Goal: Information Seeking & Learning: Learn about a topic

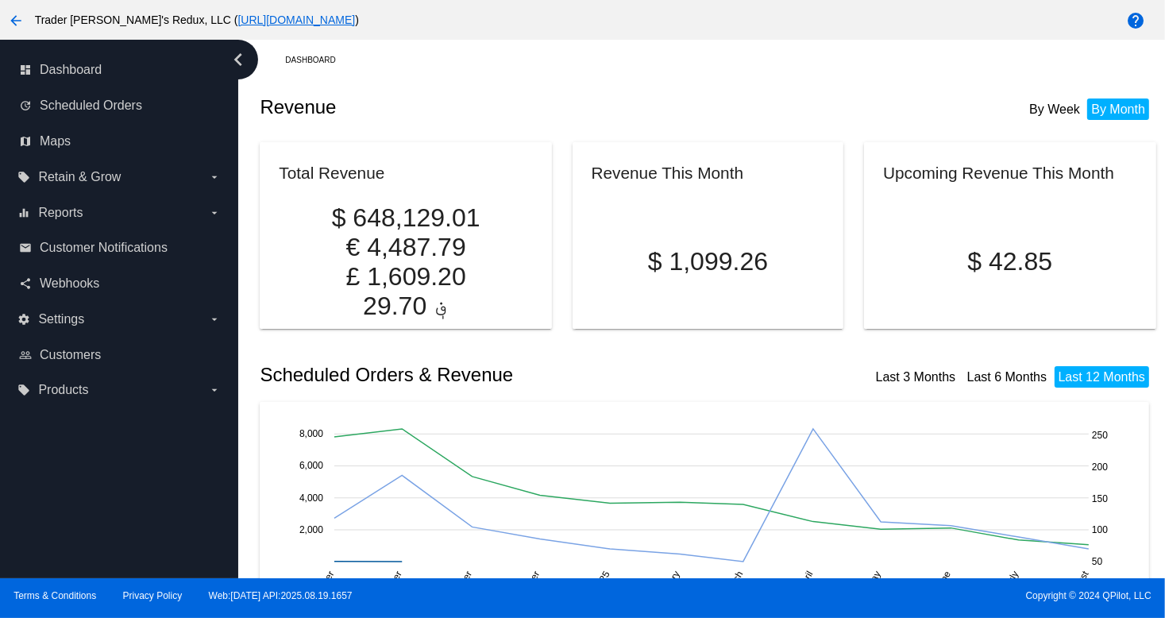
drag, startPoint x: 572, startPoint y: 81, endPoint x: 574, endPoint y: 90, distance: 8.9
click at [572, 81] on div "Revenue By Week By Month" at bounding box center [708, 107] width 896 height 54
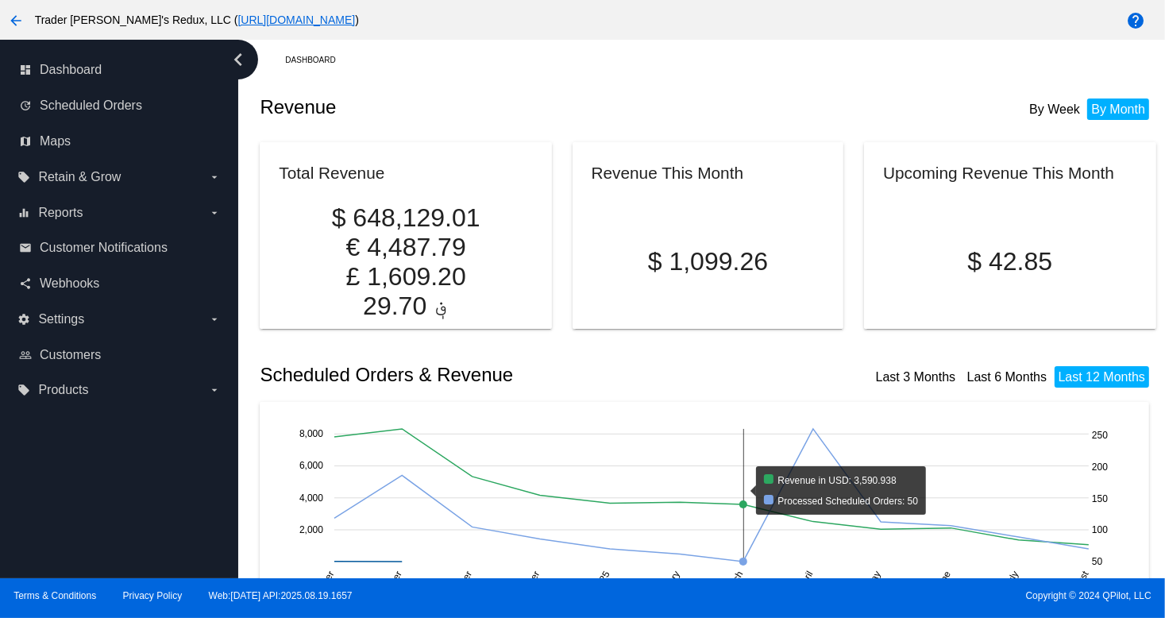
click at [713, 457] on rect at bounding box center [711, 495] width 755 height 133
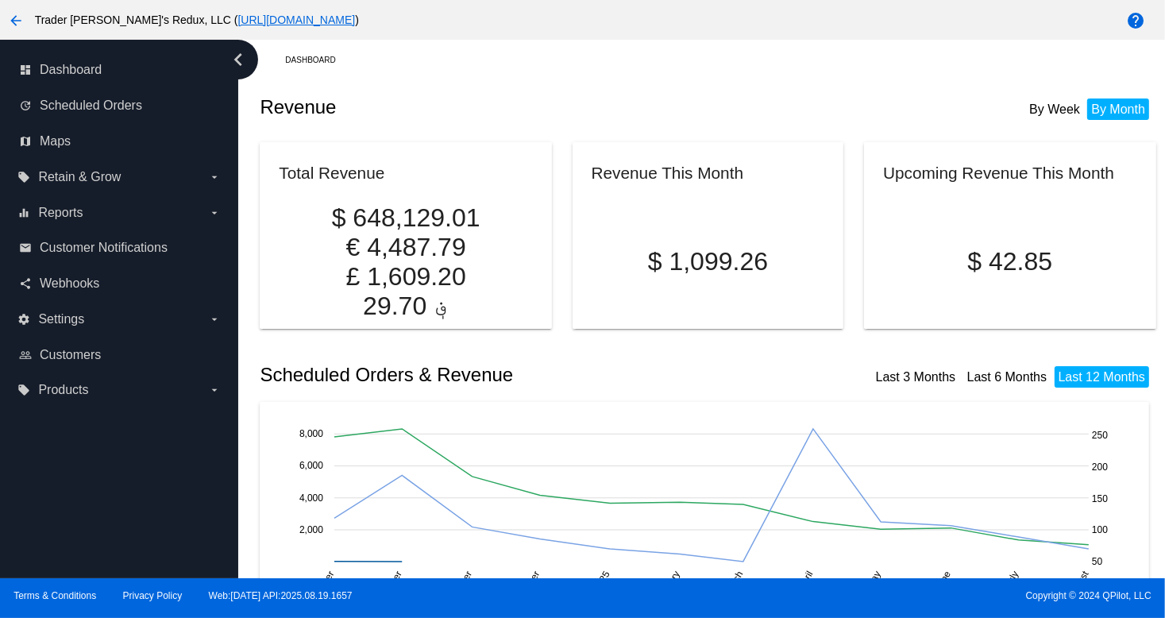
click at [801, 85] on div "Revenue By Week By Month" at bounding box center [708, 107] width 896 height 54
drag, startPoint x: 793, startPoint y: 63, endPoint x: 744, endPoint y: 72, distance: 50.2
click at [776, 71] on div "Dashboard" at bounding box center [720, 60] width 871 height 25
drag, startPoint x: 743, startPoint y: 72, endPoint x: 724, endPoint y: 72, distance: 19.1
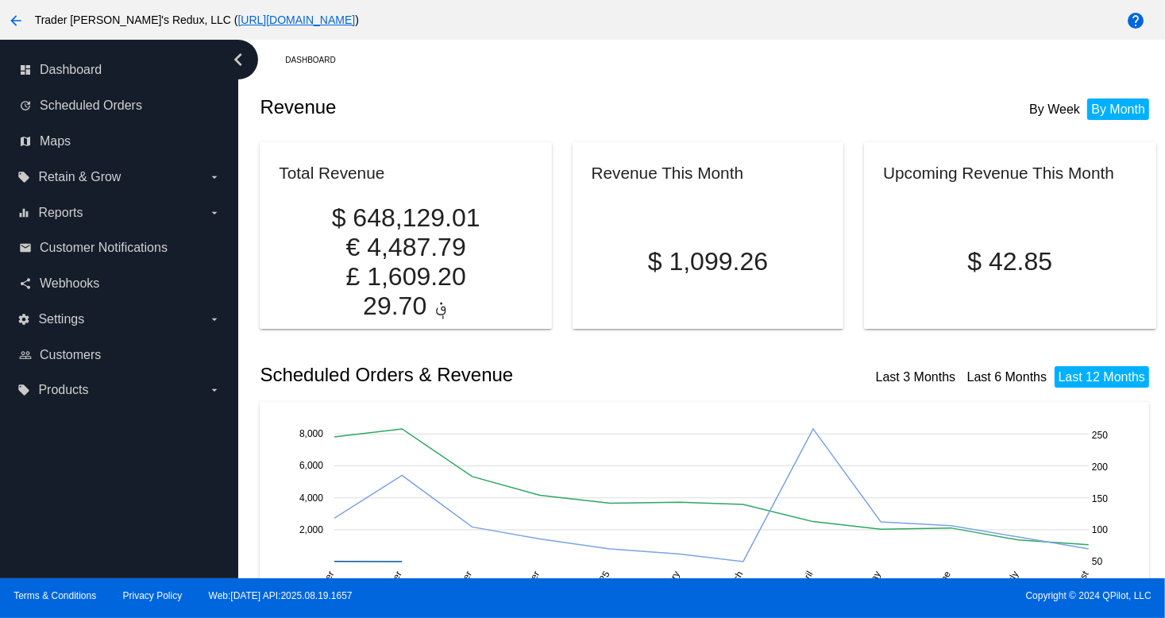
drag, startPoint x: 635, startPoint y: 72, endPoint x: 677, endPoint y: 83, distance: 42.8
click at [747, 99] on div "Revenue By Week By Month" at bounding box center [708, 107] width 896 height 54
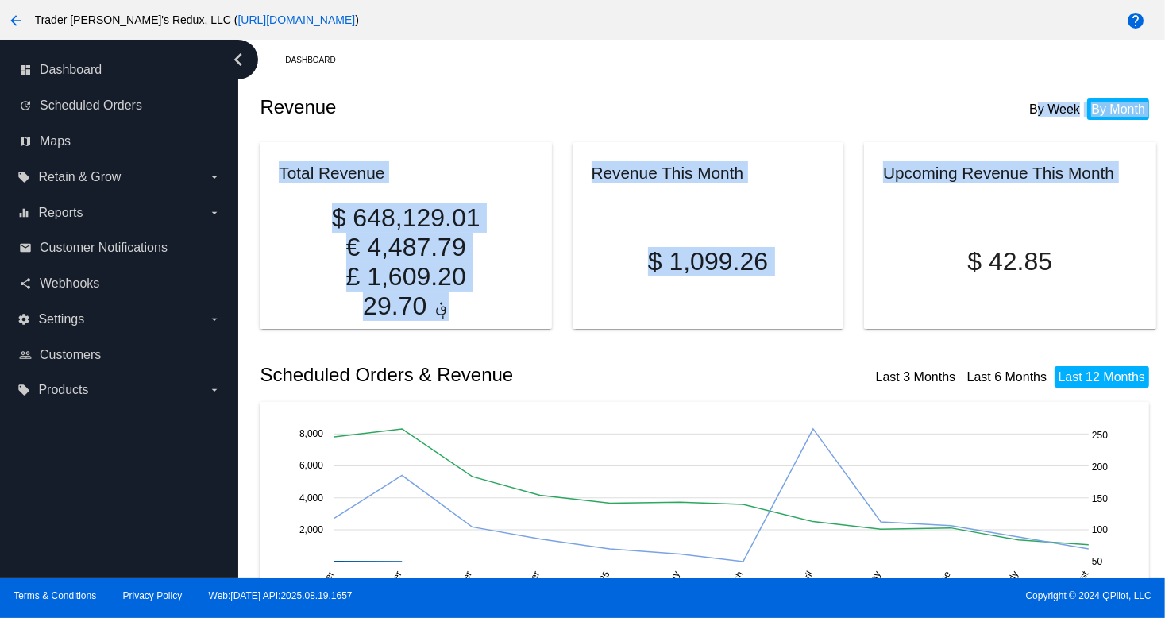
click at [64, 179] on span "Retain & Grow" at bounding box center [79, 177] width 83 height 14
click at [0, 0] on input "local_offer Retain & Grow arrow_drop_down" at bounding box center [0, 0] width 0 height 0
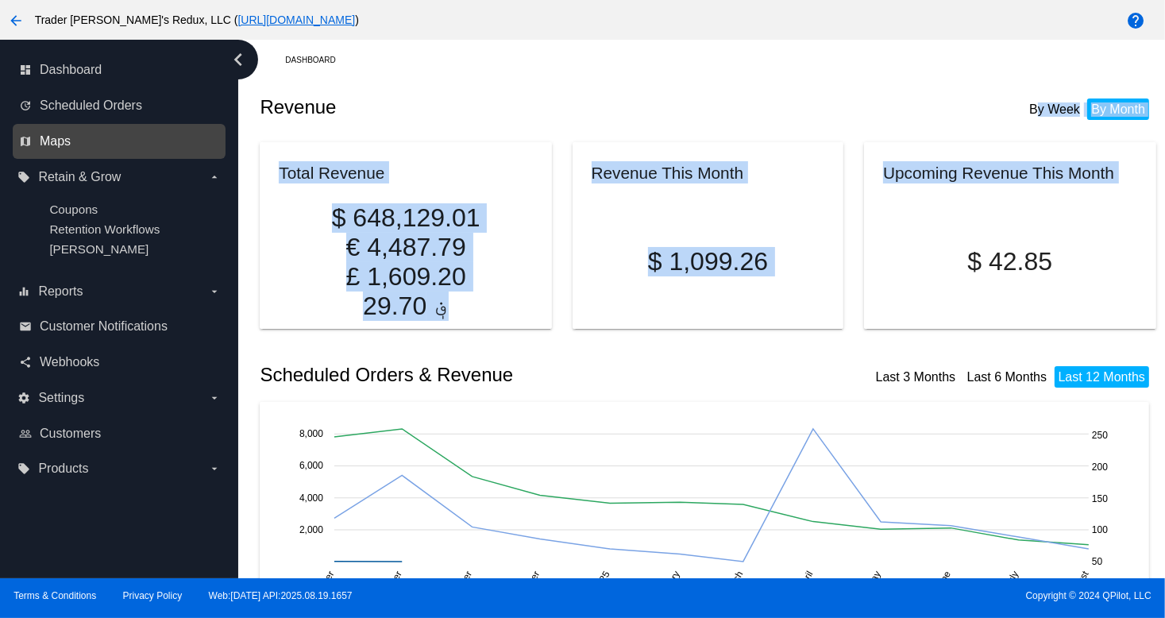
click at [52, 139] on span "Maps" at bounding box center [55, 141] width 31 height 14
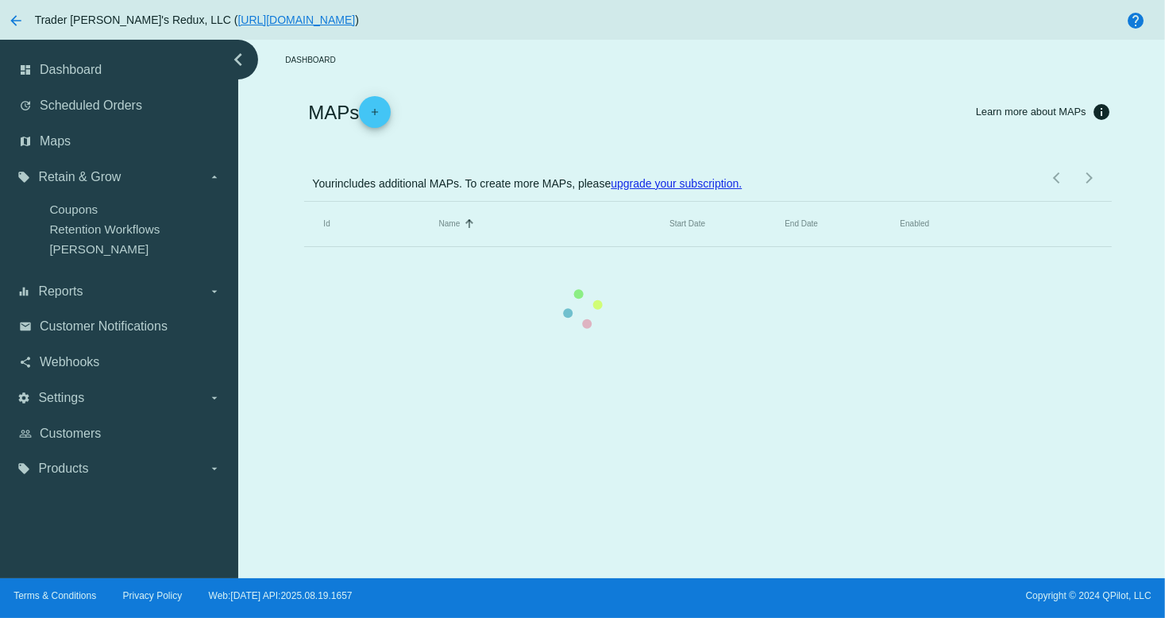
click at [304, 202] on mat-table "Id Name Sorted by Name ascending Start Date End Date Enabled" at bounding box center [707, 224] width 807 height 45
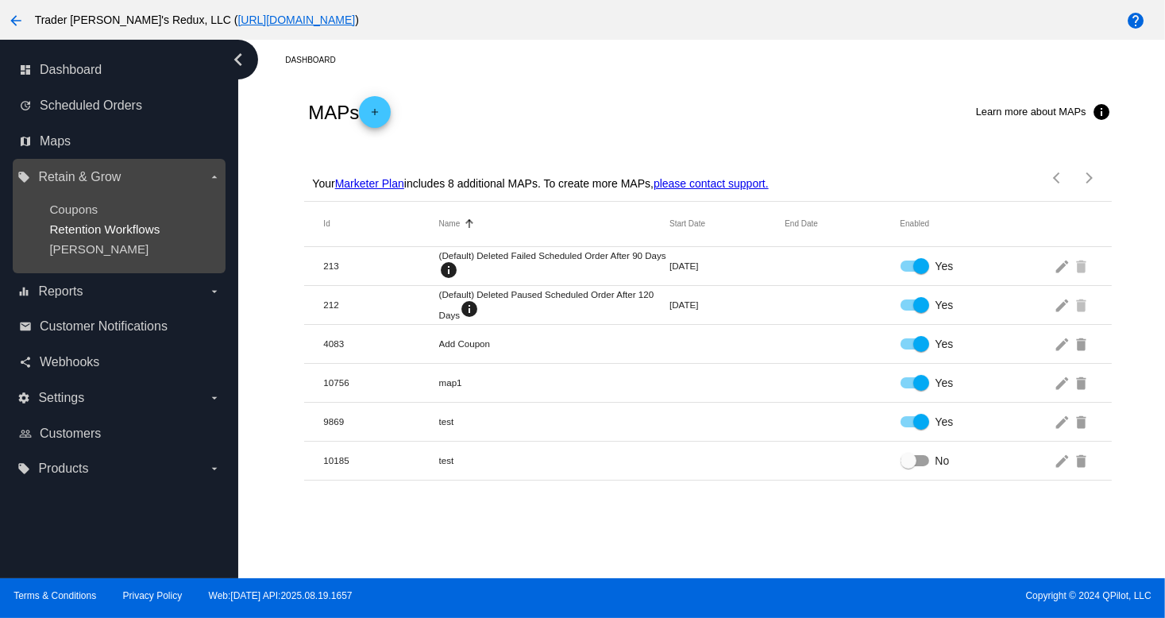
click at [84, 233] on span "Retention Workflows" at bounding box center [104, 229] width 110 height 14
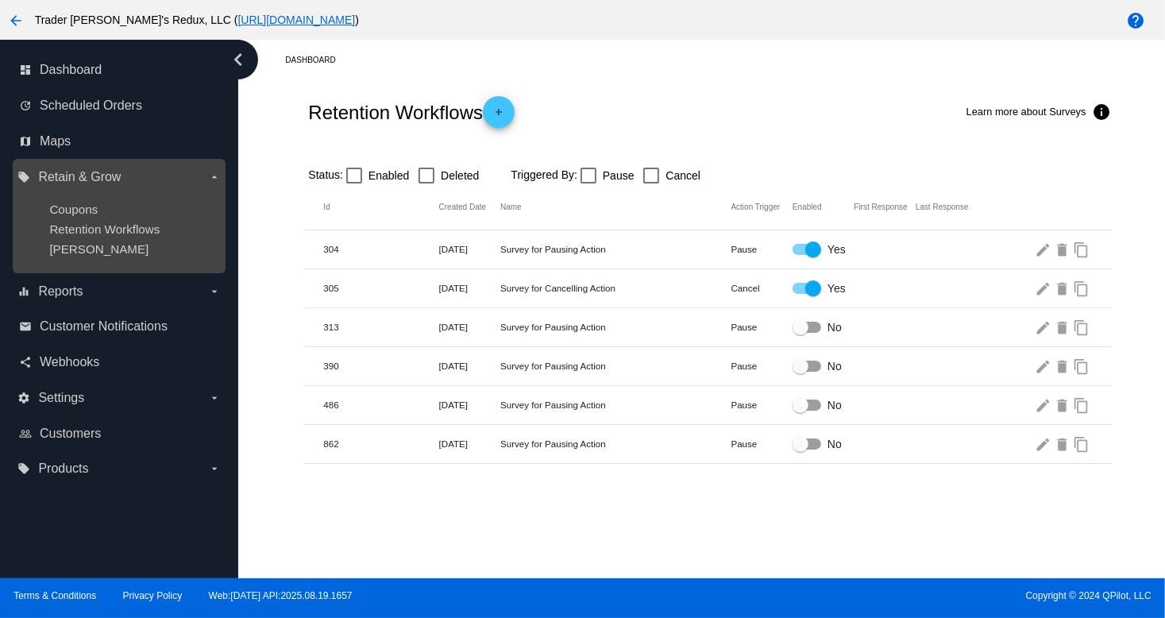
click at [113, 238] on ul "Coupons Retention Workflows [PERSON_NAME]" at bounding box center [118, 229] width 203 height 79
click at [92, 230] on span "Retention Workflows" at bounding box center [104, 229] width 110 height 14
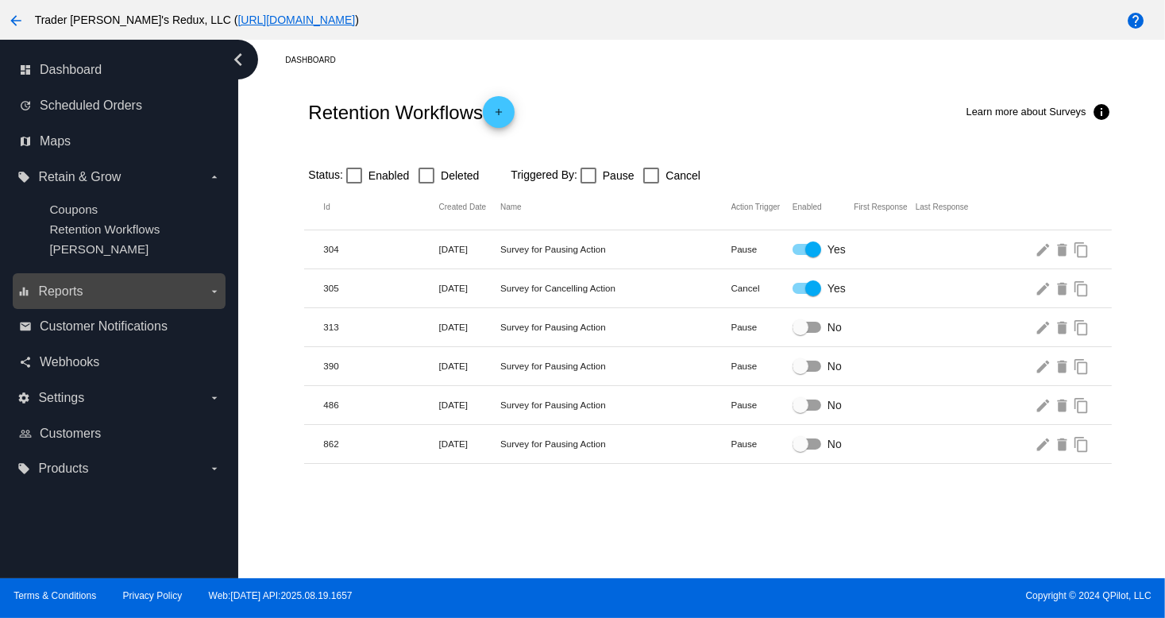
click at [50, 278] on div "equalizer Reports arrow_drop_down" at bounding box center [119, 291] width 213 height 36
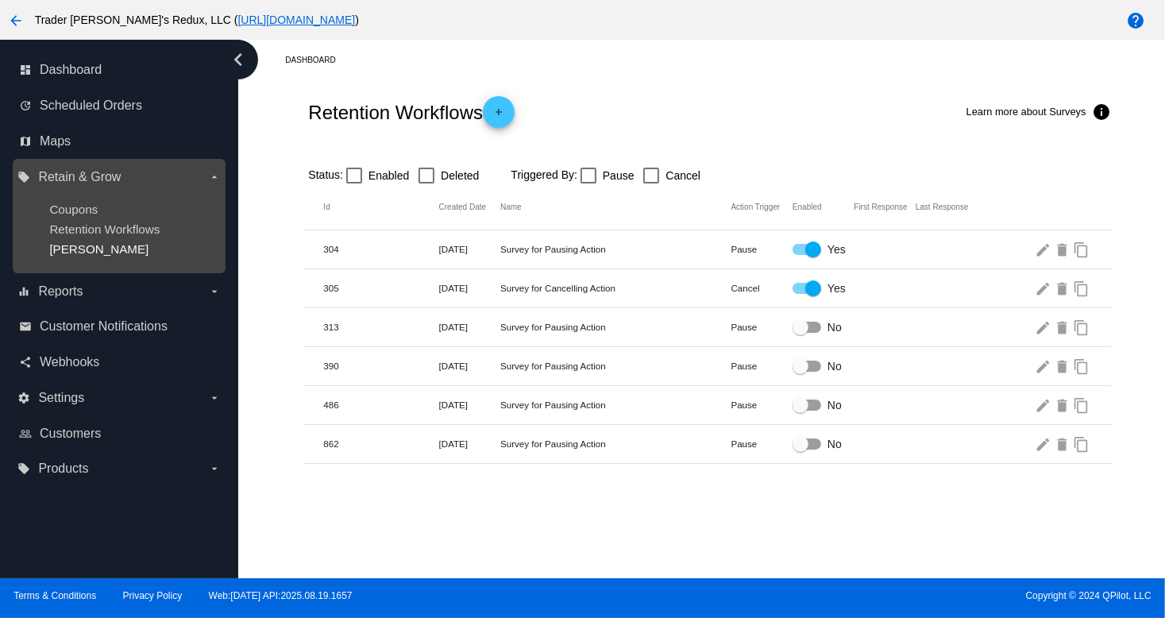
click at [69, 249] on span "[PERSON_NAME]" at bounding box center [98, 249] width 99 height 14
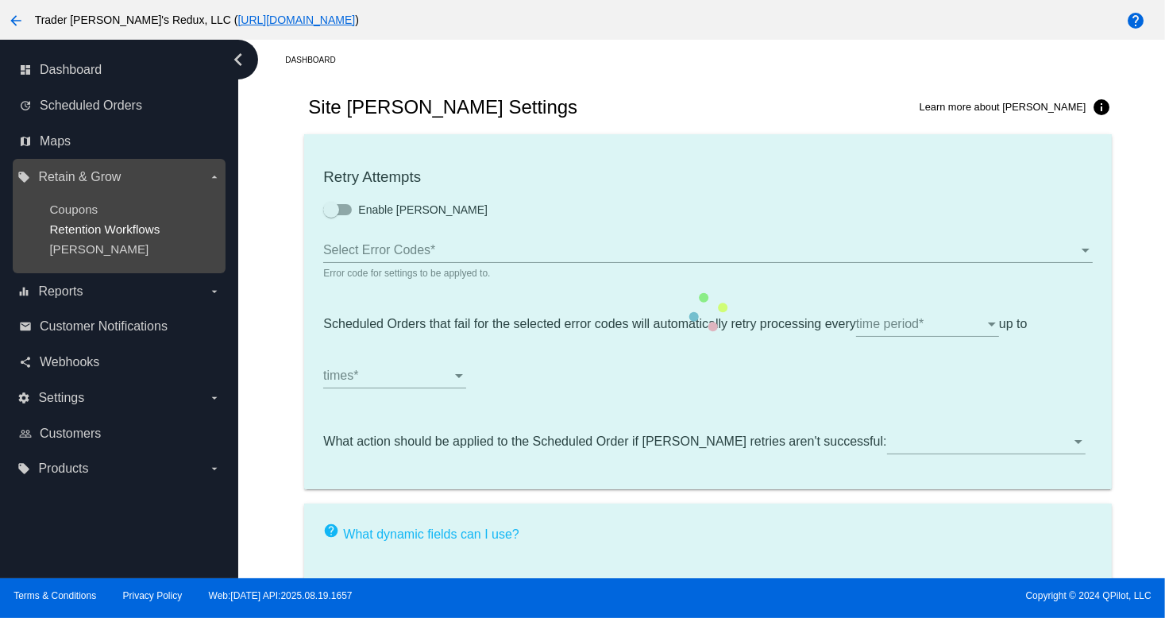
click at [81, 227] on span "Retention Workflows" at bounding box center [104, 229] width 110 height 14
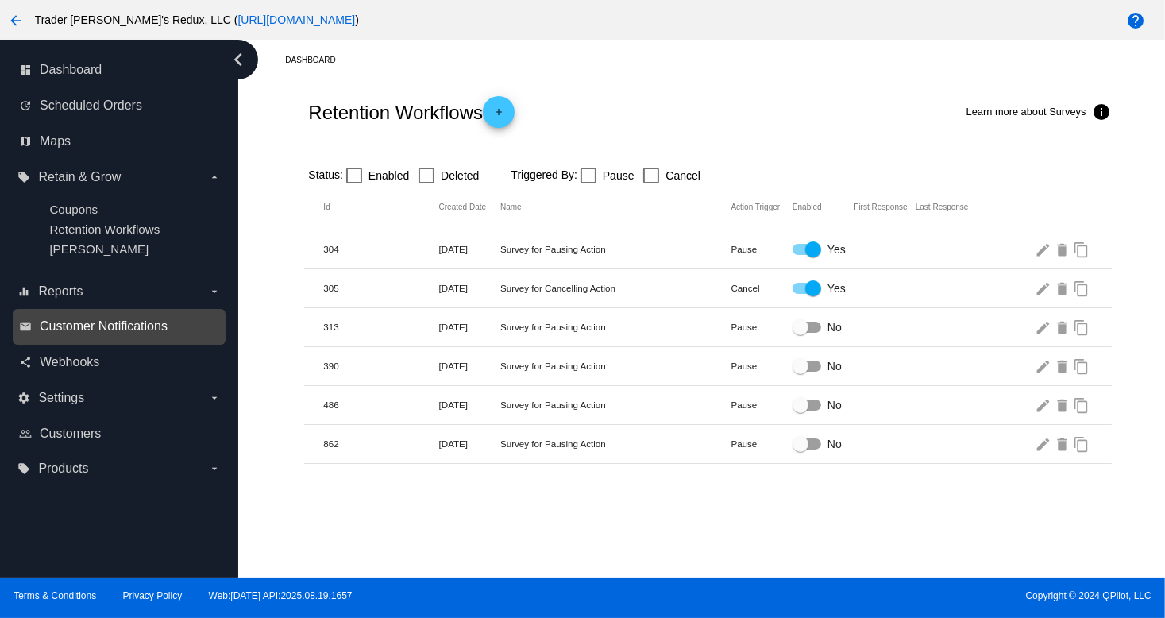
click at [79, 322] on span "Customer Notifications" at bounding box center [104, 326] width 128 height 14
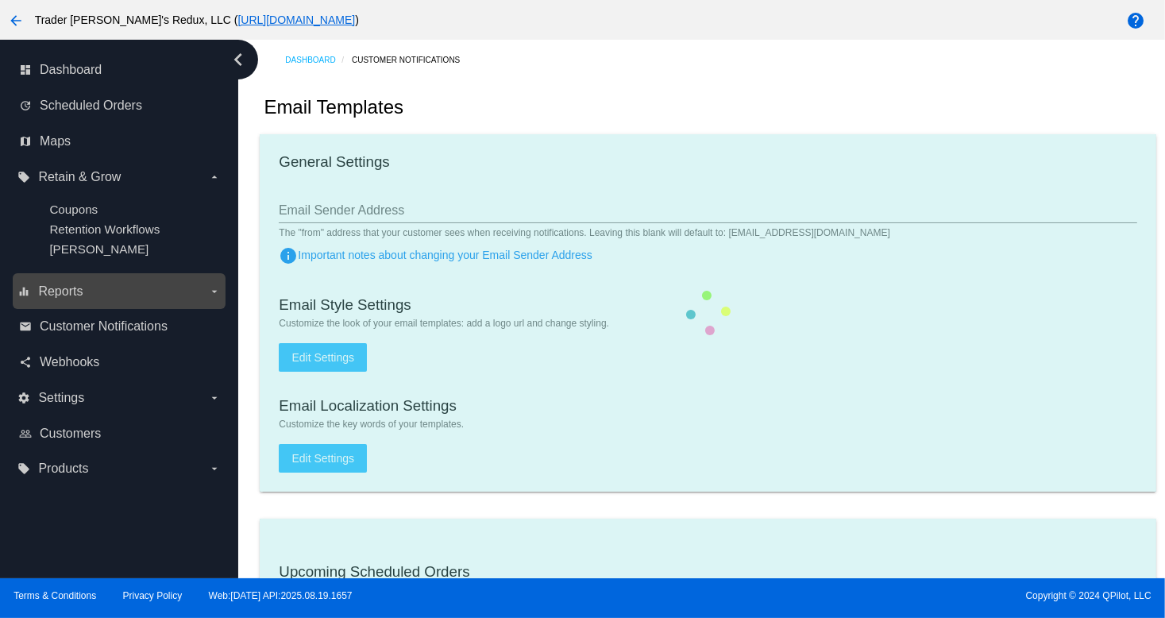
click at [76, 299] on span "Reports" at bounding box center [60, 291] width 44 height 14
click at [0, 0] on input "equalizer Reports arrow_drop_down" at bounding box center [0, 0] width 0 height 0
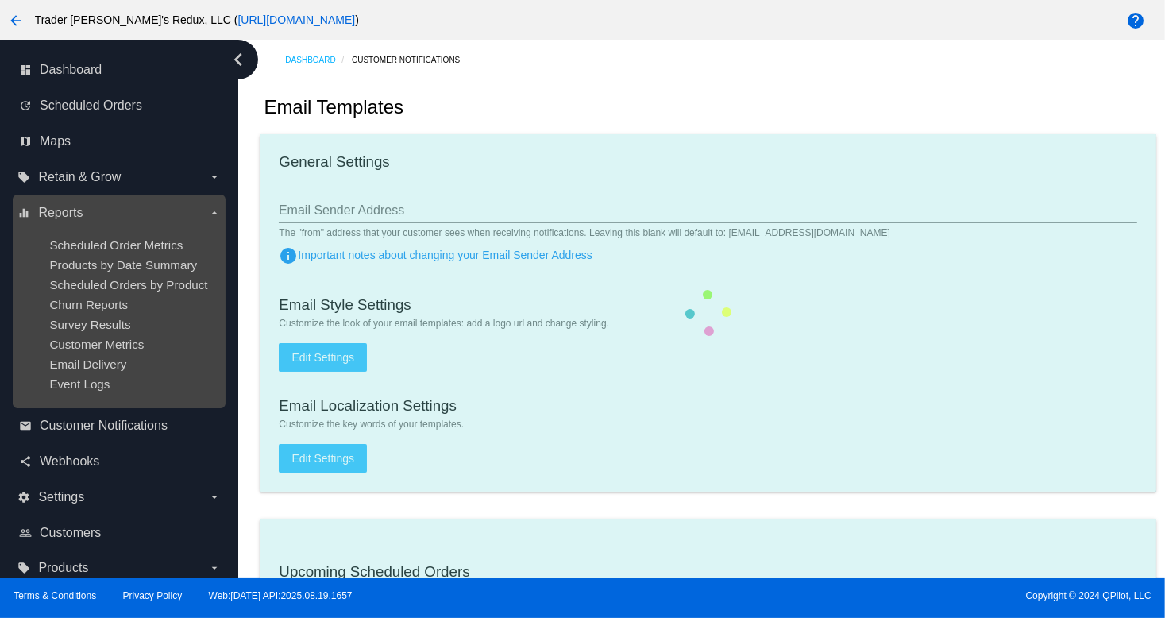
checkbox input "true"
type input "1"
checkbox input "true"
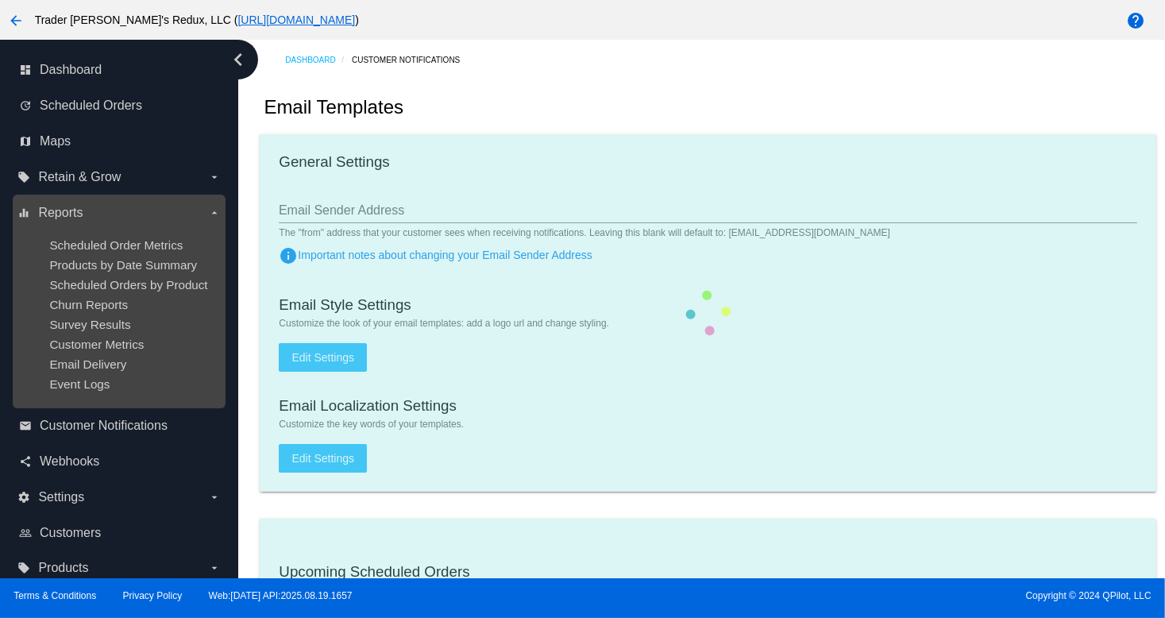
checkbox input "true"
type input "[EMAIL_ADDRESS][DOMAIN_NAME]"
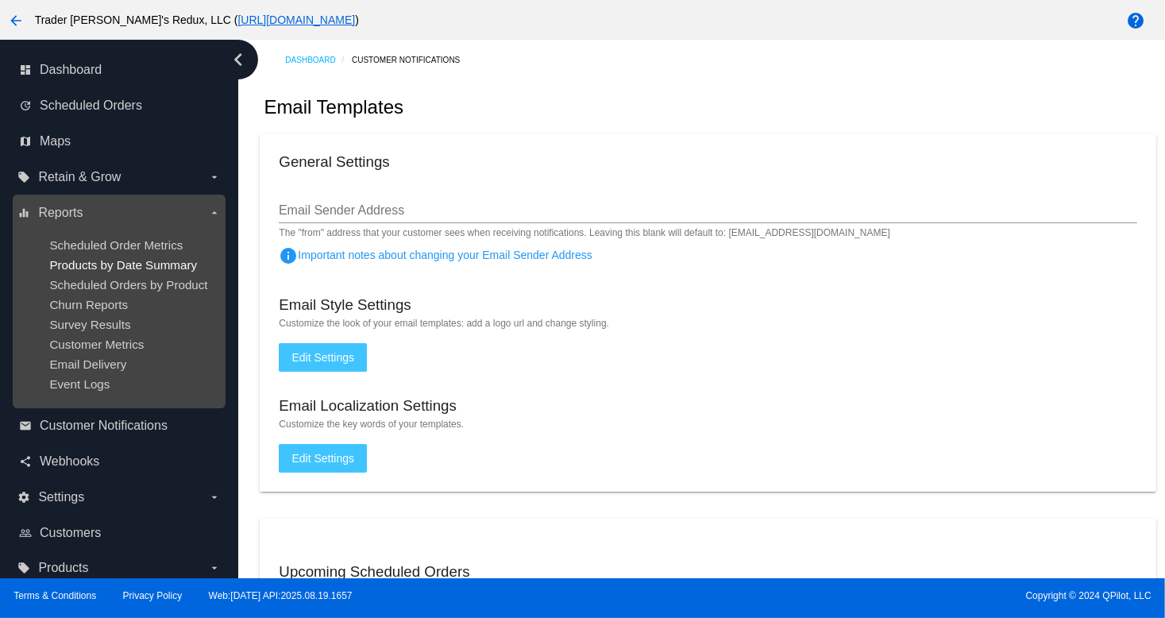
click at [102, 258] on ul "Scheduled Order Metrics Products by Date Summary Scheduled Orders by Product Ch…" at bounding box center [118, 315] width 203 height 178
click at [87, 368] on span "Email Delivery" at bounding box center [87, 364] width 77 height 14
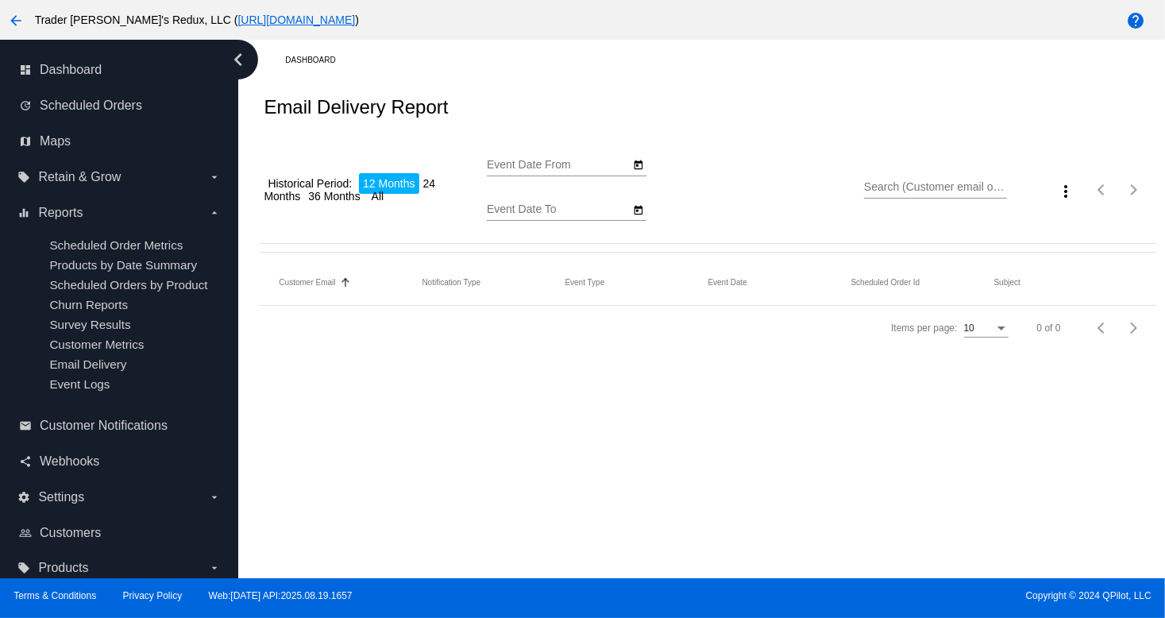
type input "[DATE]"
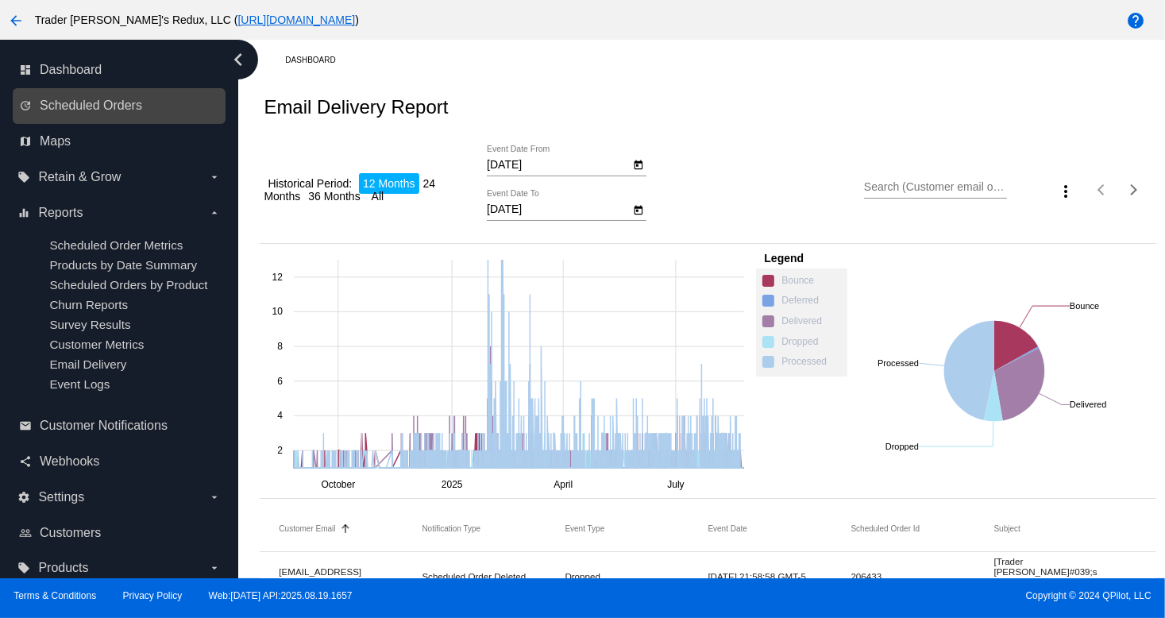
drag, startPoint x: 0, startPoint y: 616, endPoint x: 63, endPoint y: 88, distance: 532.0
click at [49, 68] on nav "dashboard Dashboard update Scheduled Orders map Maps local_offer Retain & Grow …" at bounding box center [119, 319] width 238 height 559
click at [96, 114] on link "update Scheduled Orders" at bounding box center [120, 105] width 202 height 25
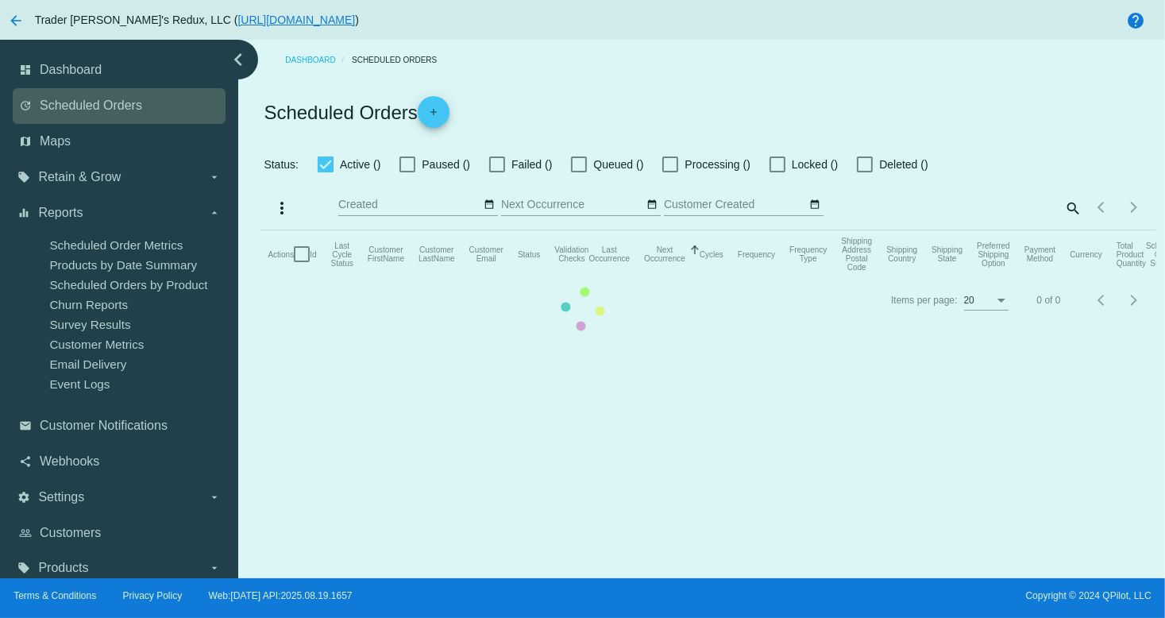
click at [260, 230] on mat-table "Actions Id Last Cycle Status Customer FirstName Customer LastName Customer Emai…" at bounding box center [708, 254] width 896 height 48
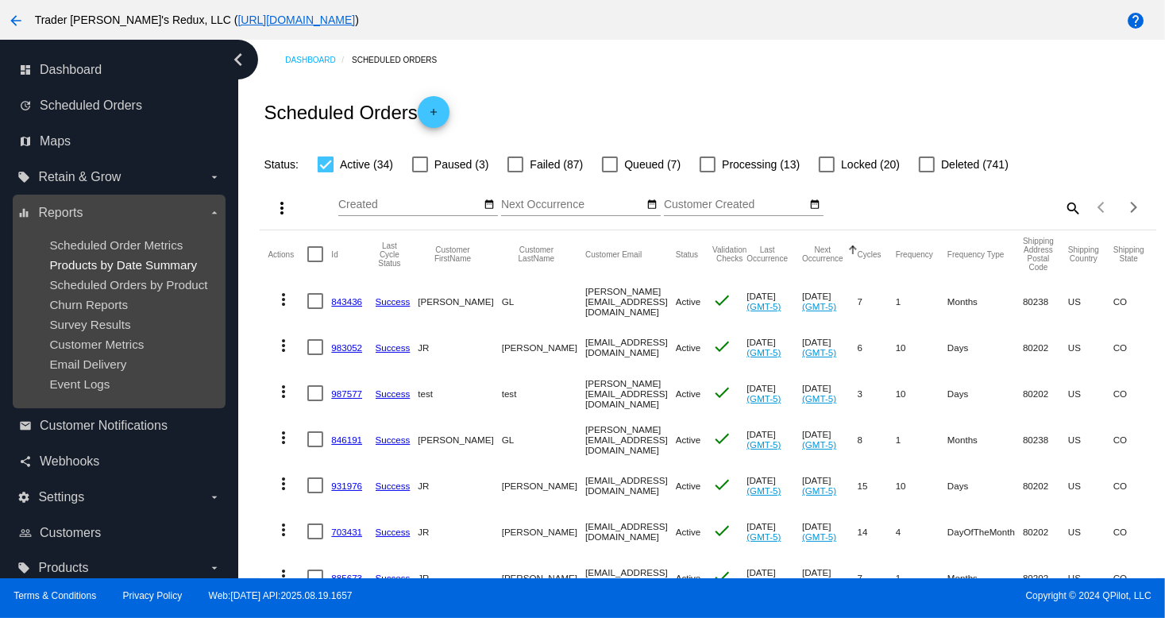
click at [149, 264] on span "Products by Date Summary" at bounding box center [123, 265] width 148 height 14
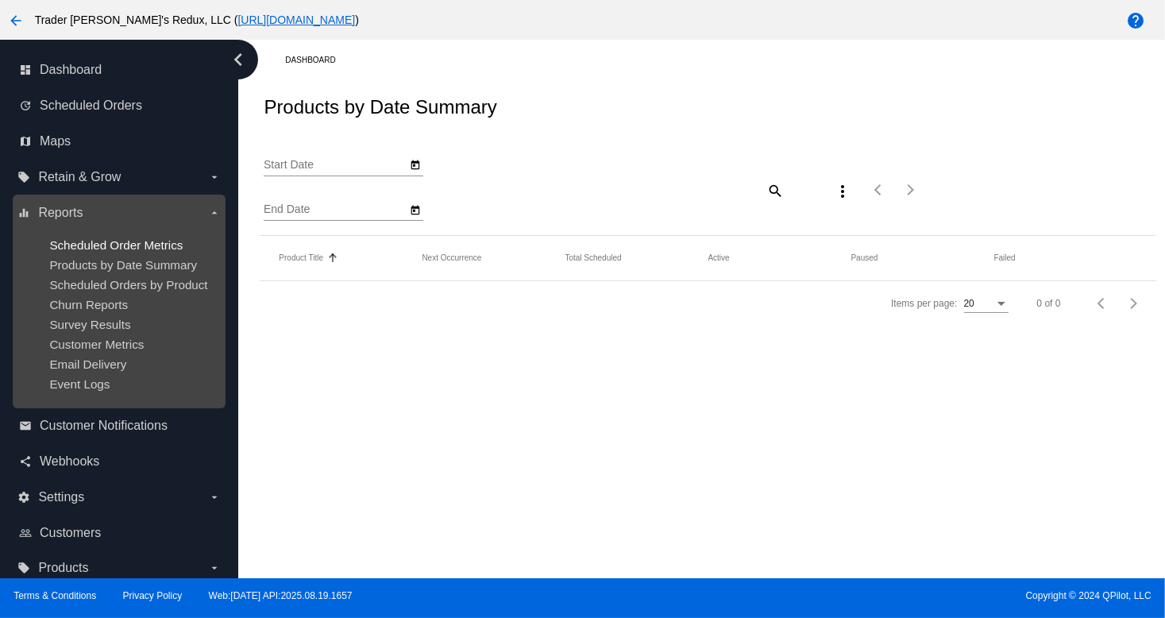
type input "[DATE]"
click at [151, 245] on div "dashboard Dashboard update Scheduled Orders map Maps local_offer Retain & Grow …" at bounding box center [582, 309] width 1165 height 539
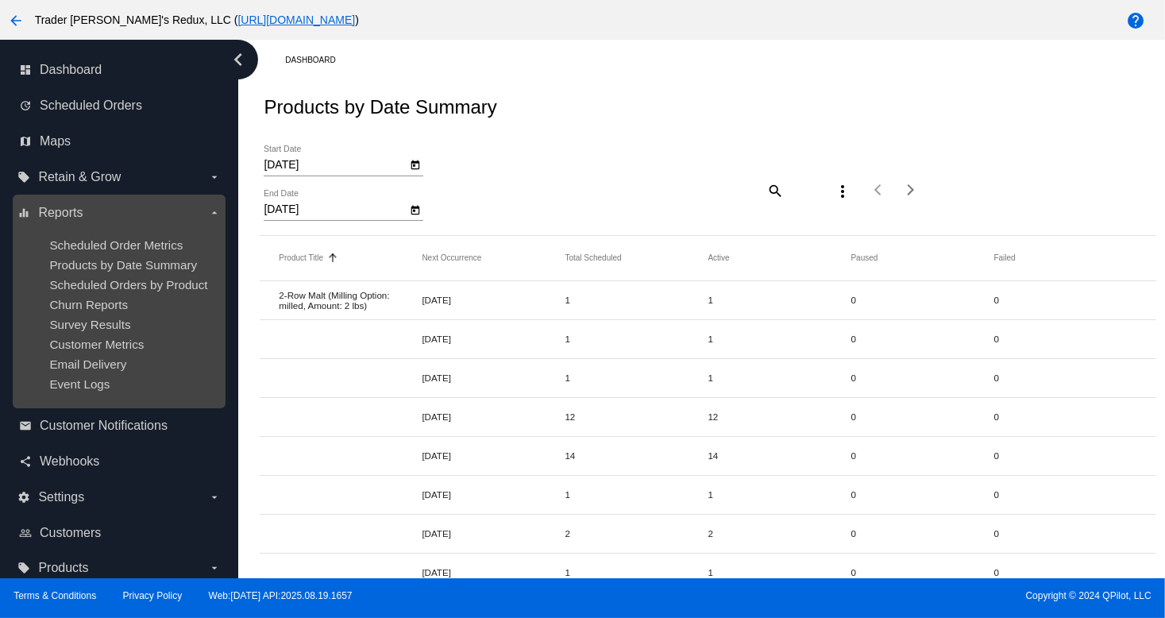
click at [130, 304] on div "Churn Reports" at bounding box center [131, 305] width 164 height 14
click at [135, 291] on span "Scheduled Orders by Product" at bounding box center [128, 285] width 158 height 14
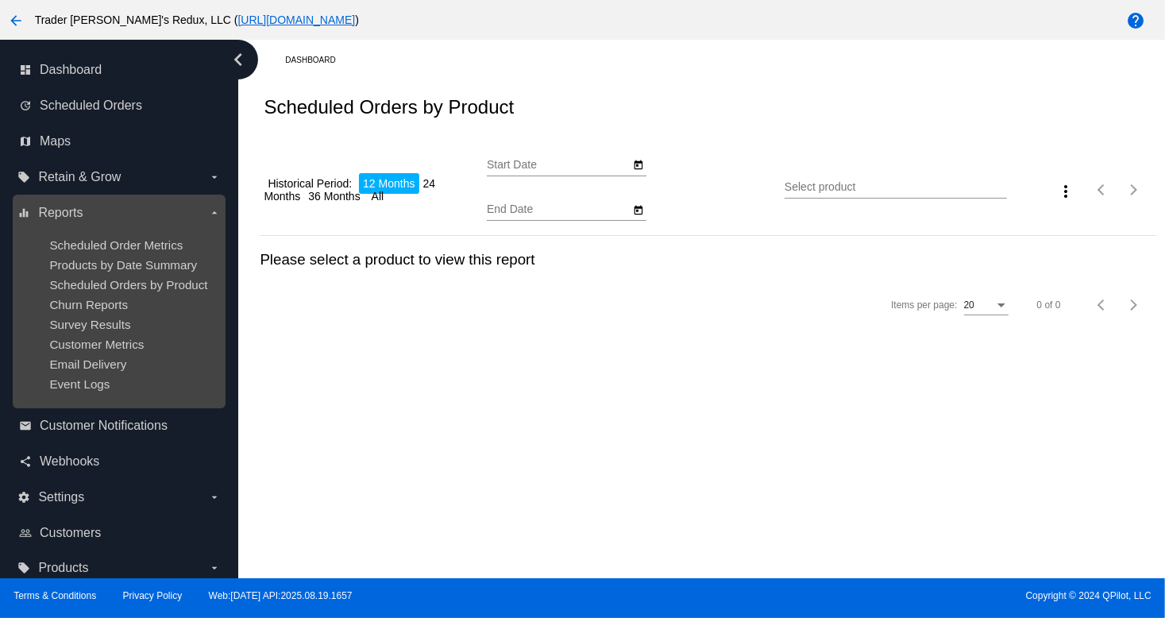
type input "[DATE]"
click at [137, 303] on div "Churn Reports" at bounding box center [131, 305] width 164 height 14
click at [137, 263] on span "Products by Date Summary" at bounding box center [123, 265] width 148 height 14
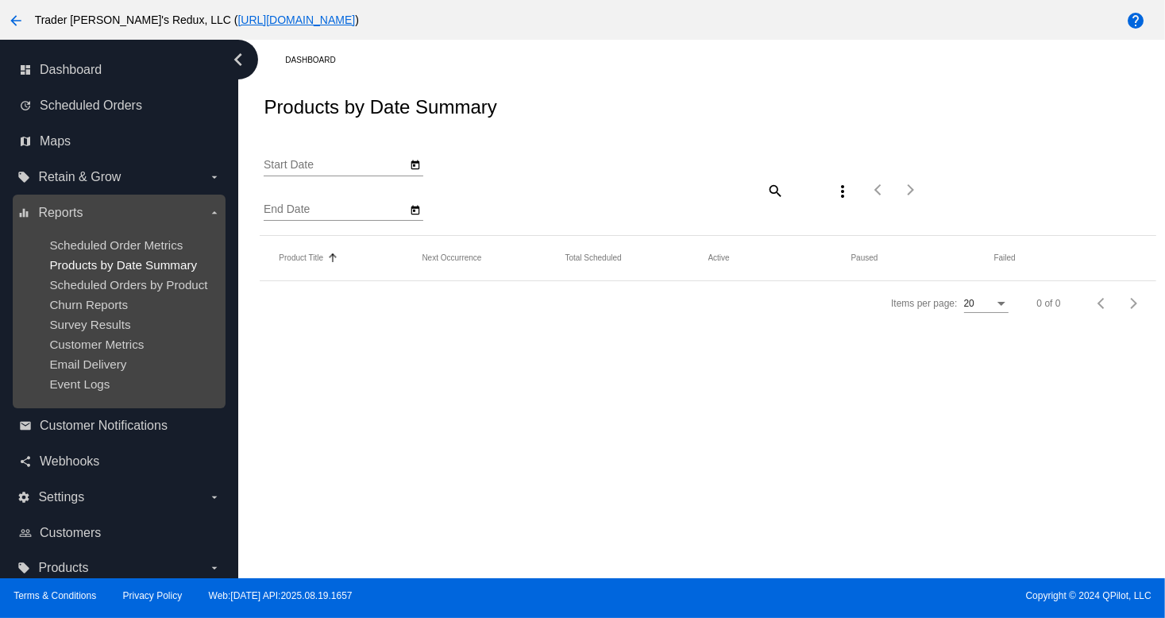
click at [137, 263] on span "Products by Date Summary" at bounding box center [123, 265] width 148 height 14
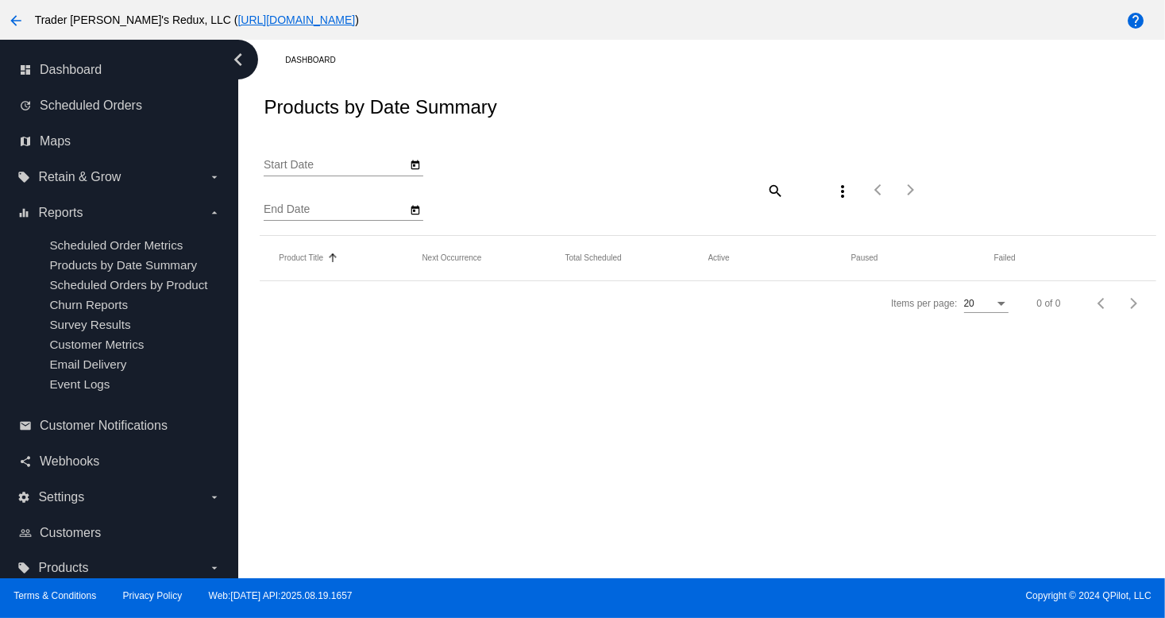
type input "[DATE]"
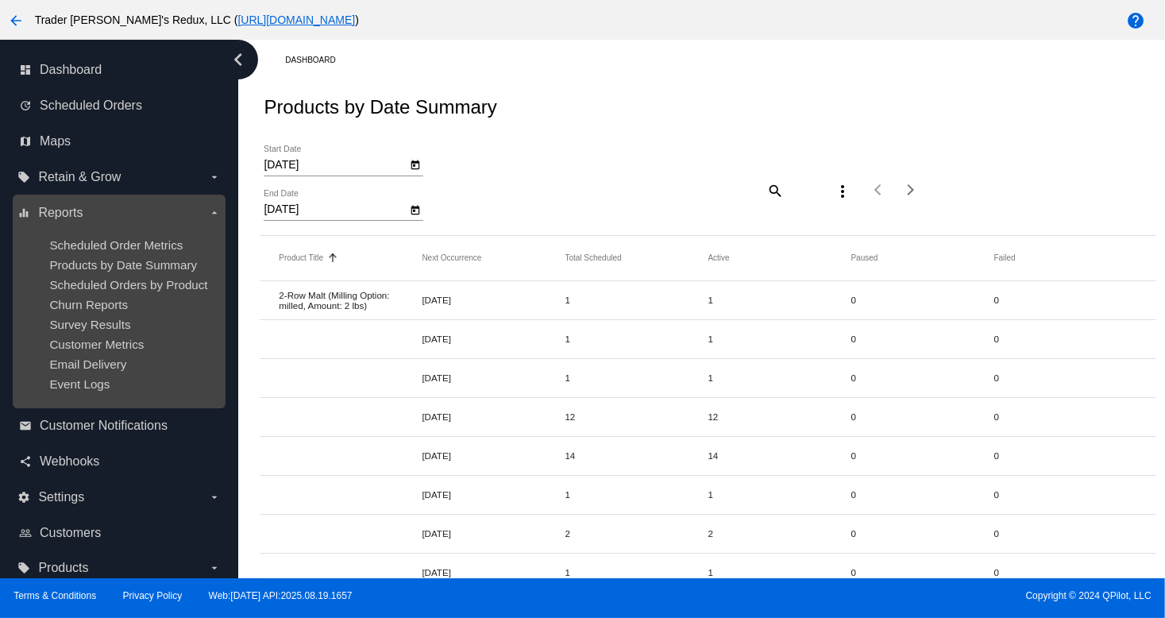
click at [107, 375] on ul "Scheduled Order Metrics Products by Date Summary Scheduled Orders by Product Ch…" at bounding box center [118, 315] width 203 height 178
click at [106, 351] on span "Customer Metrics" at bounding box center [96, 345] width 95 height 14
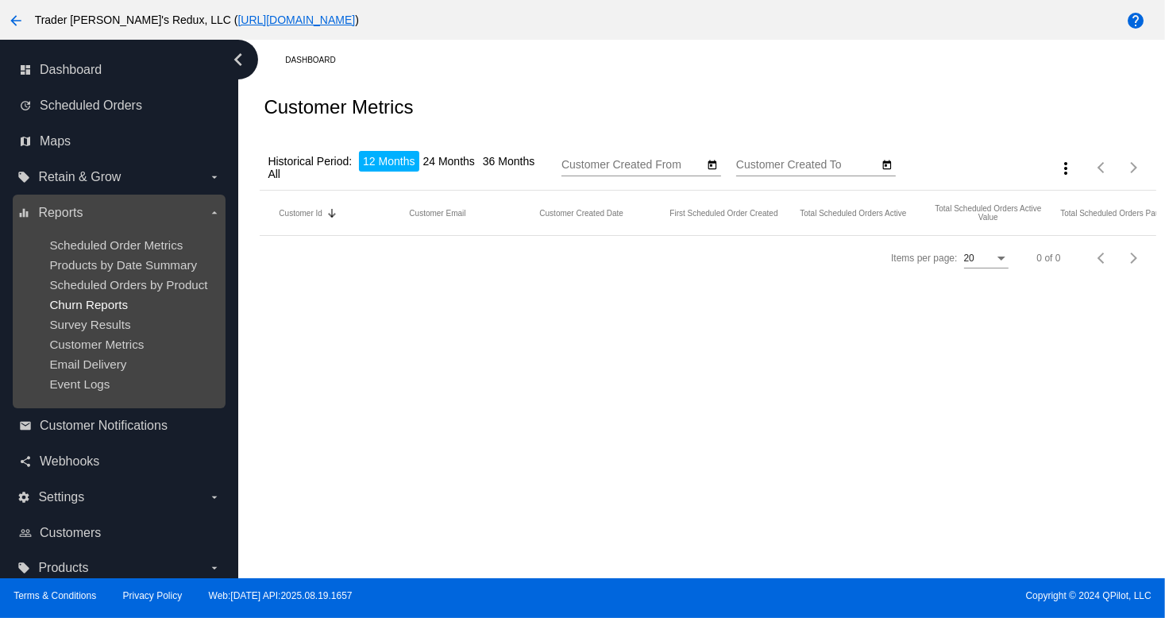
click at [116, 303] on span "Churn Reports" at bounding box center [88, 305] width 79 height 14
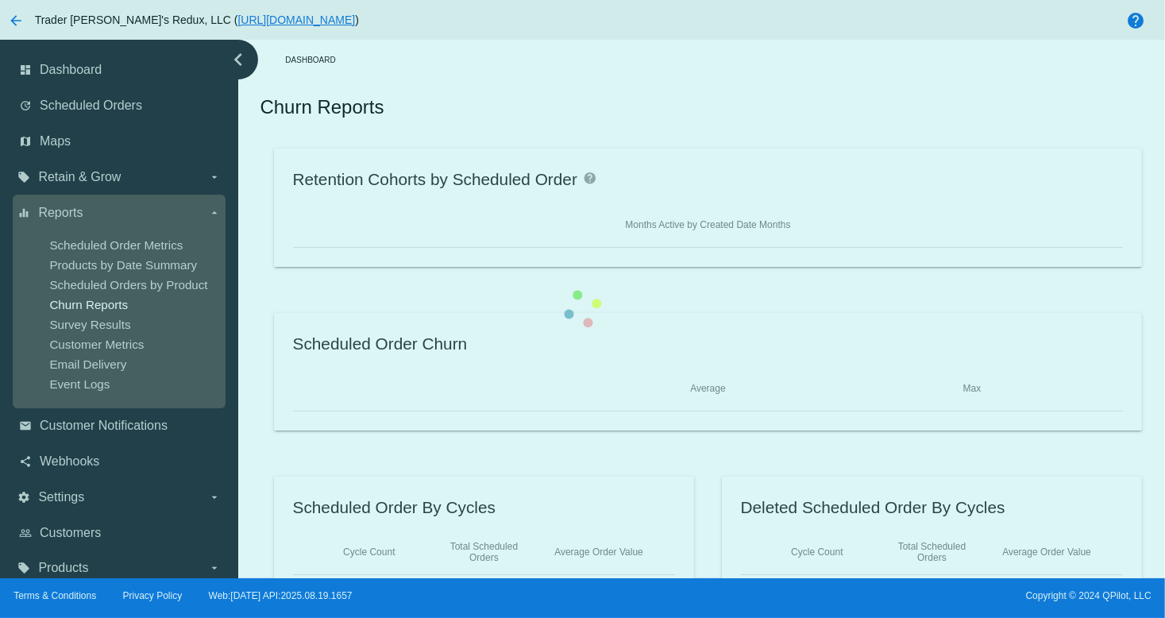
click at [260, 261] on div "Retention Cohorts by Scheduled Order help Months Active by Created Date Months …" at bounding box center [708, 372] width 896 height 446
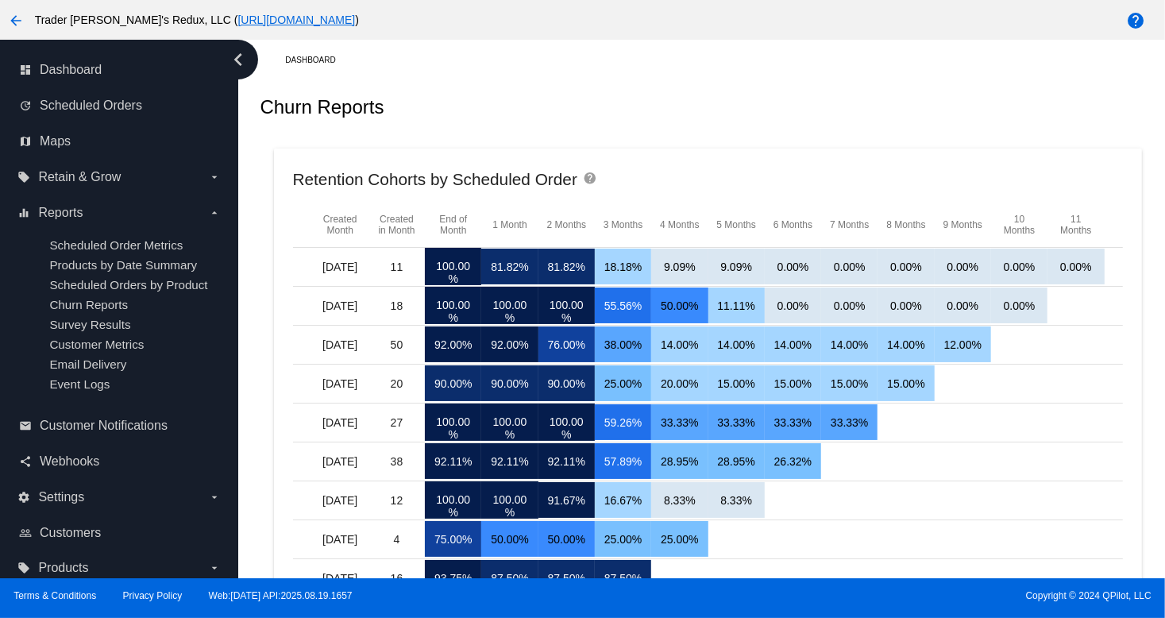
drag, startPoint x: 3, startPoint y: 398, endPoint x: 29, endPoint y: 359, distance: 46.9
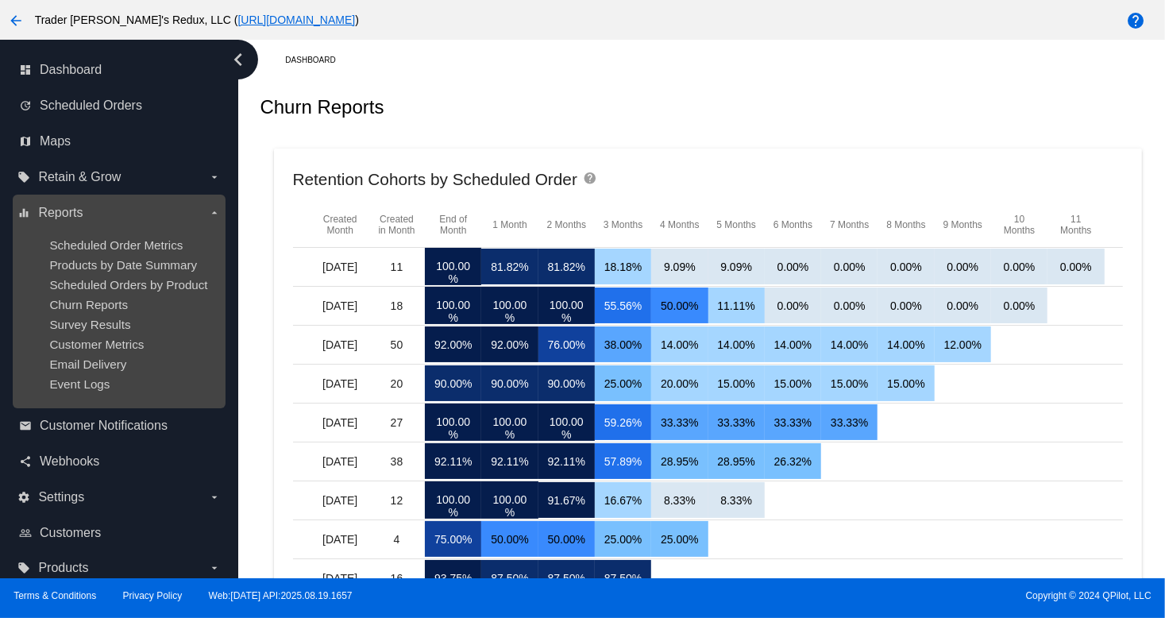
click at [3, 398] on nav "dashboard Dashboard update Scheduled Orders map Maps local_offer Retain & Grow …" at bounding box center [119, 319] width 238 height 559
click at [111, 315] on ul "Scheduled Order Metrics Products by Date Summary Scheduled Orders by Product Ch…" at bounding box center [118, 315] width 203 height 178
click at [169, 263] on span "Products by Date Summary" at bounding box center [123, 265] width 148 height 14
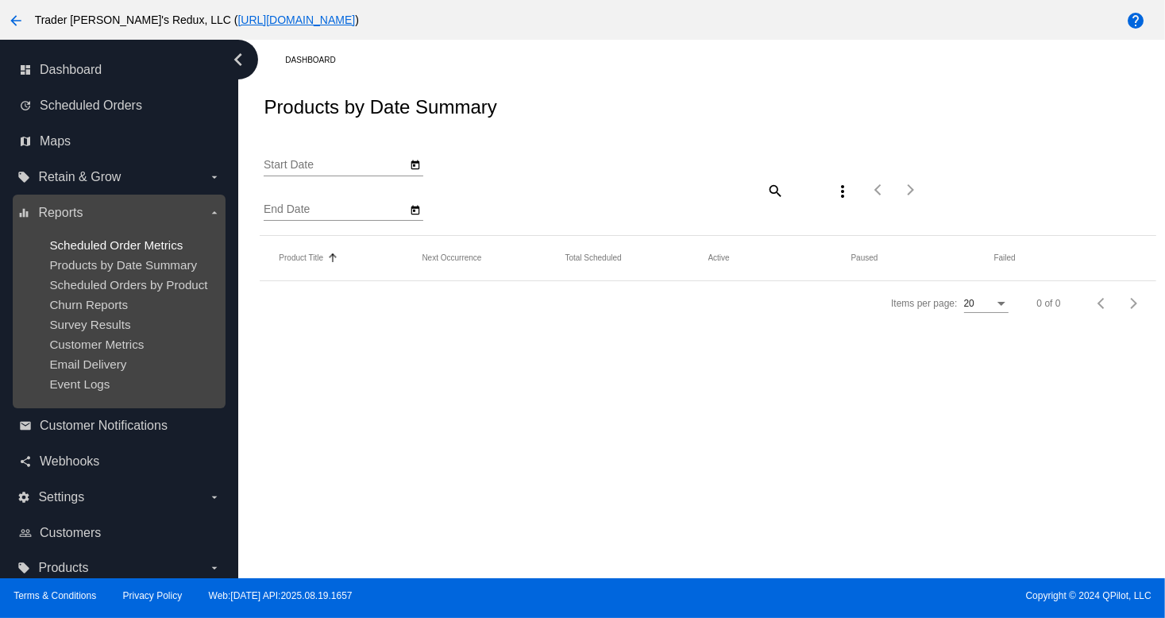
click at [127, 246] on span "Scheduled Order Metrics" at bounding box center [115, 245] width 133 height 14
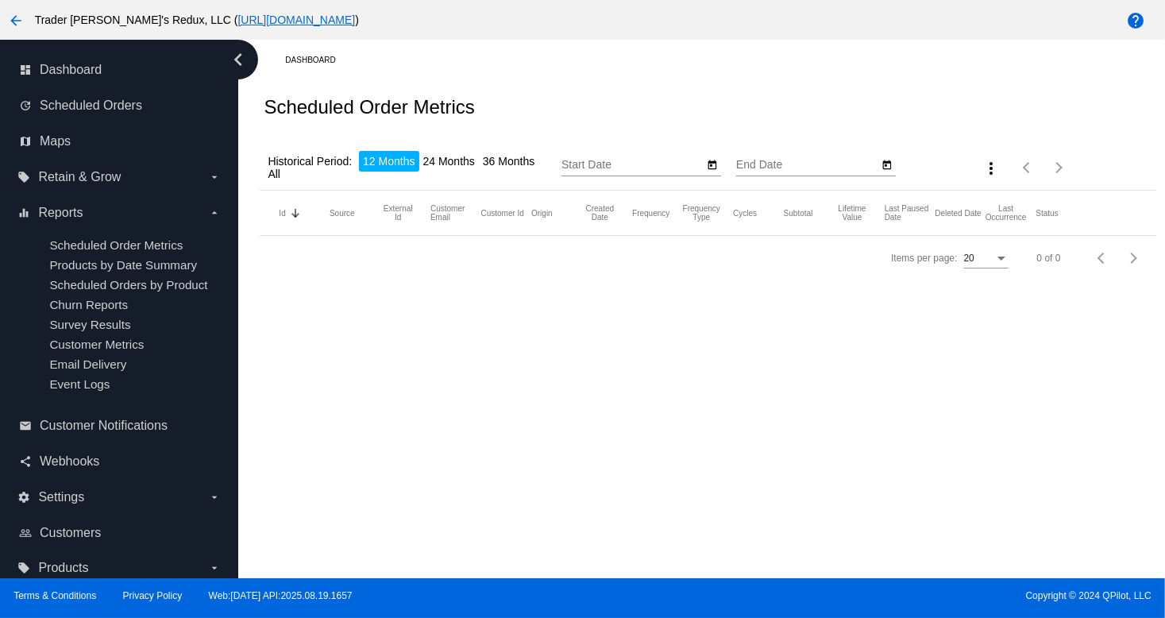
type input "[DATE]"
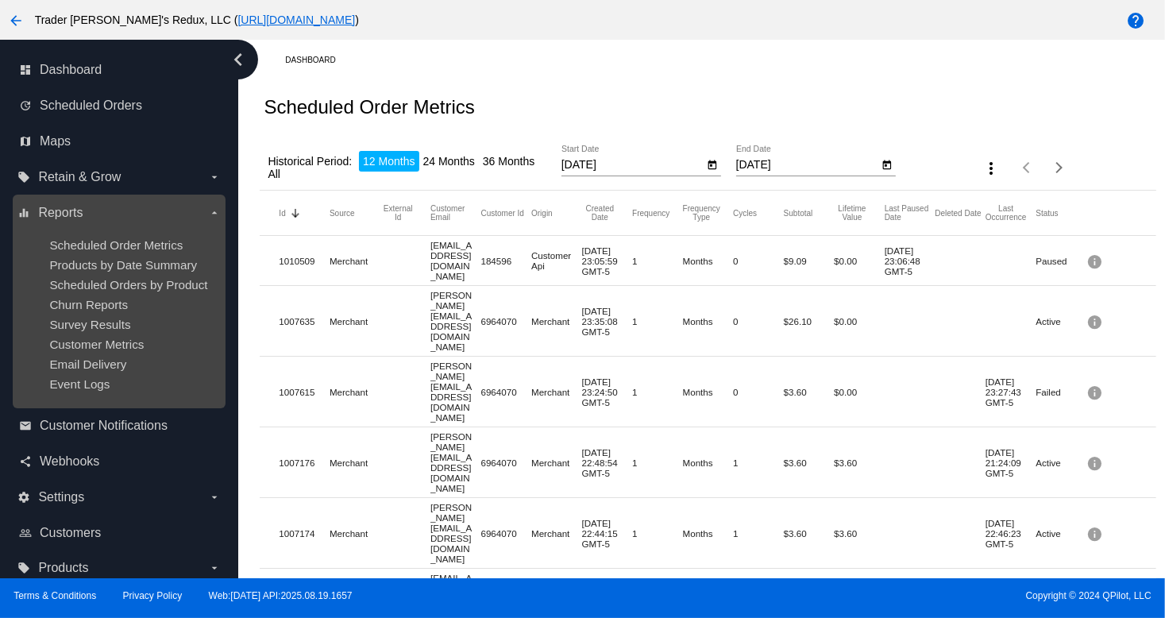
click at [114, 371] on div "Email Delivery" at bounding box center [131, 364] width 164 height 14
click at [99, 339] on span "Customer Metrics" at bounding box center [96, 345] width 95 height 14
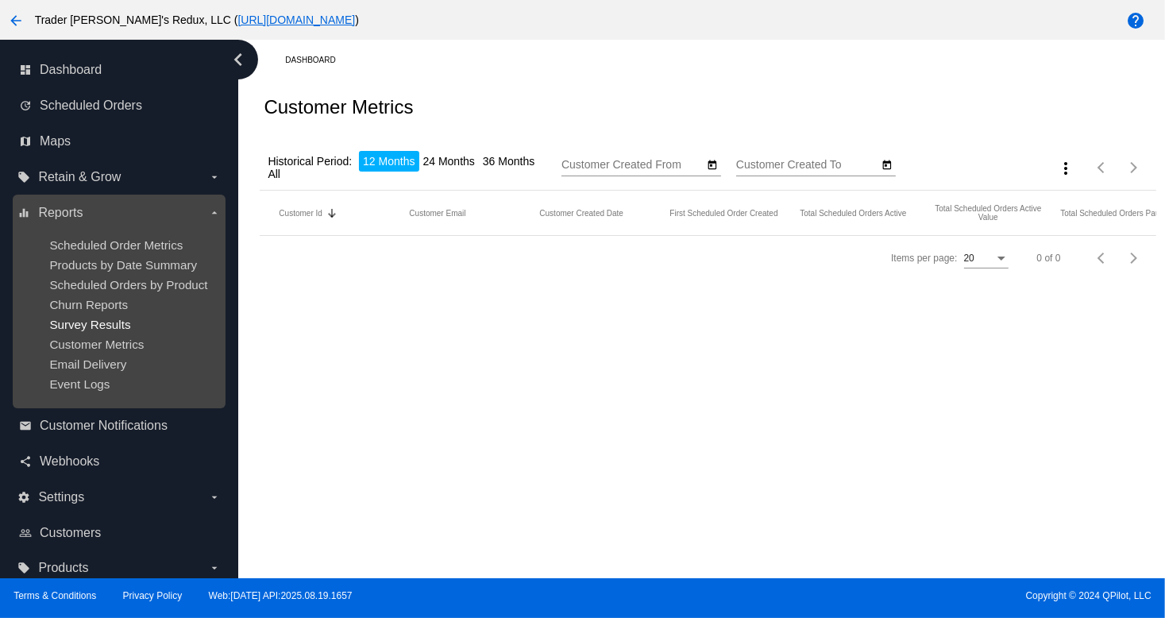
click at [92, 331] on span "Survey Results" at bounding box center [89, 325] width 81 height 14
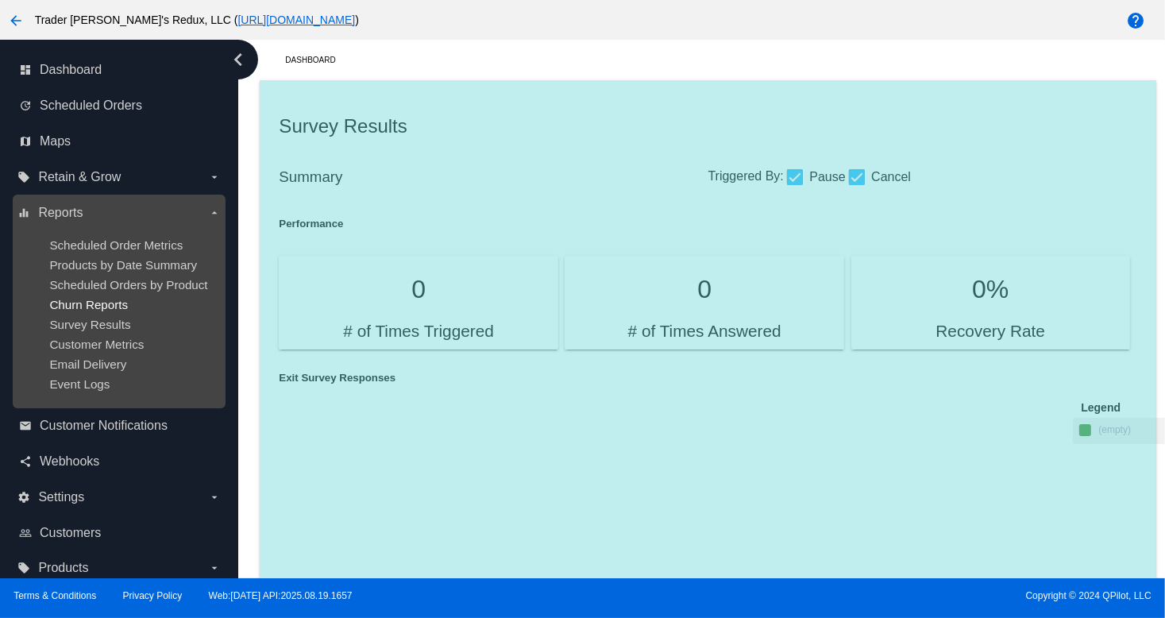
click at [92, 311] on span "Churn Reports" at bounding box center [88, 305] width 79 height 14
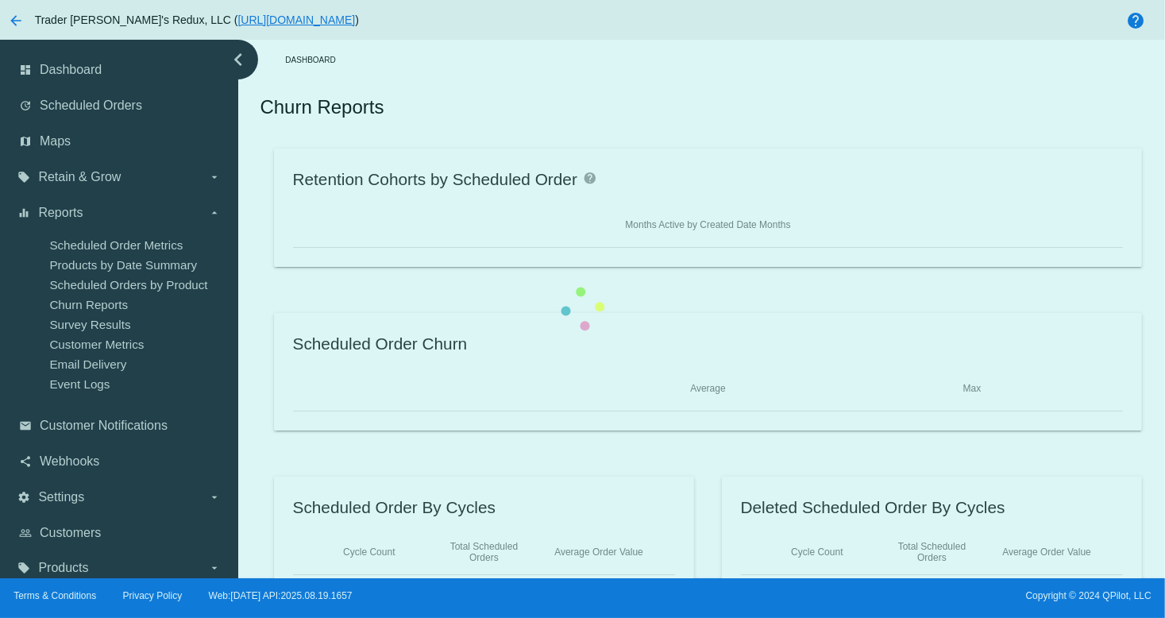
click at [260, 284] on div "Retention Cohorts by Scheduled Order help Months Active by Created Date Months …" at bounding box center [708, 372] width 896 height 446
click at [87, 270] on span "Products by Date Summary" at bounding box center [123, 265] width 148 height 14
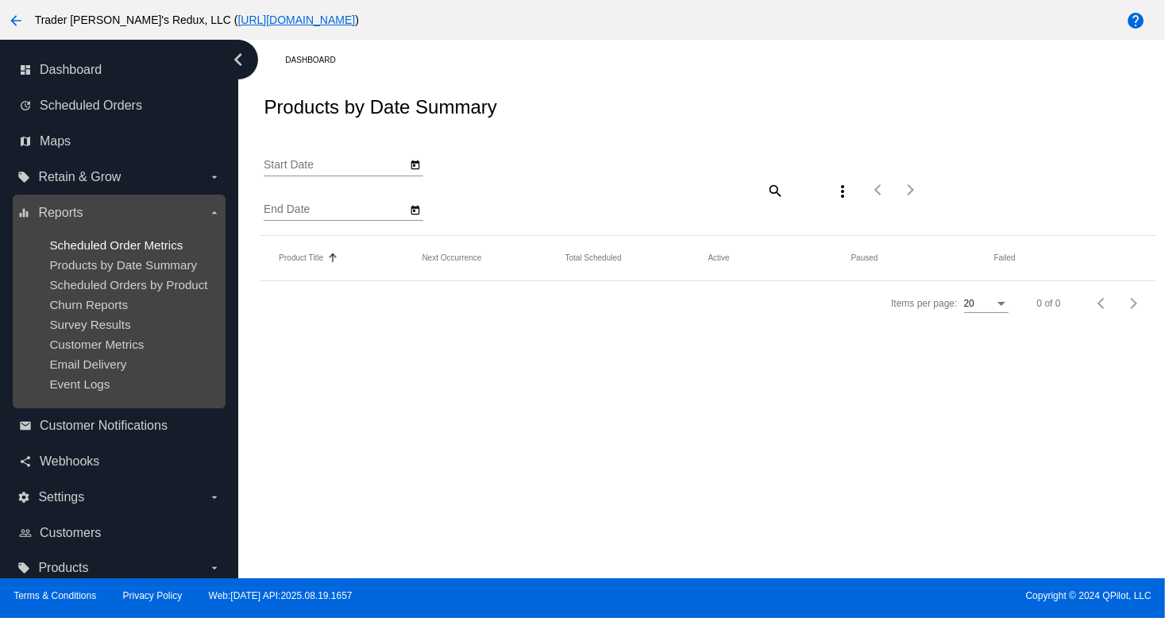
type input "[DATE]"
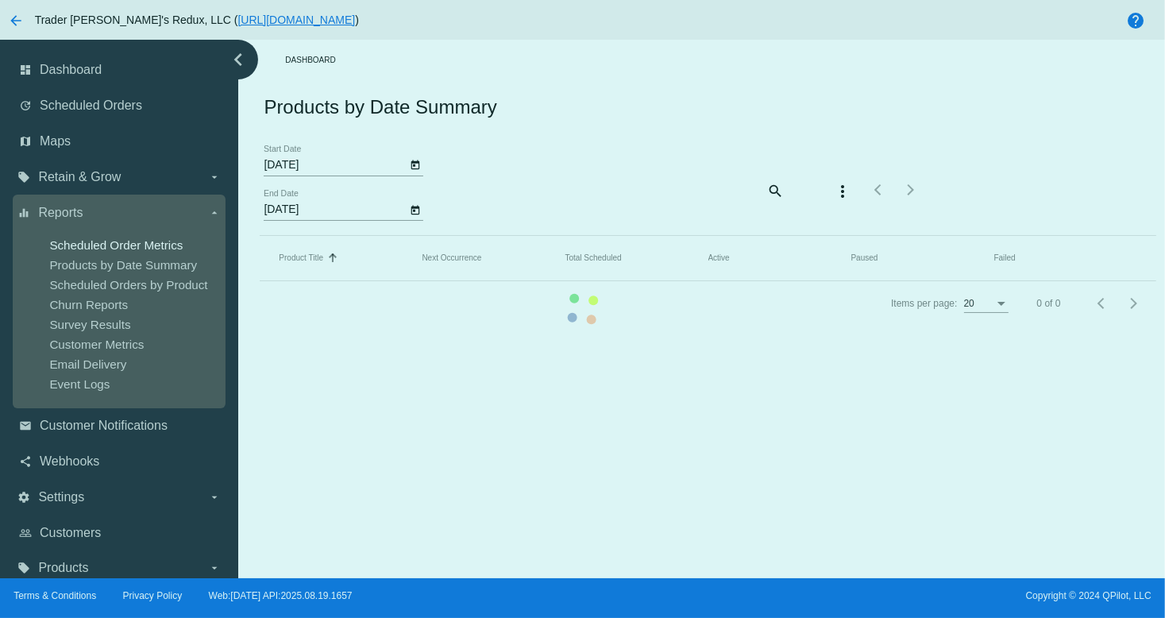
click at [260, 249] on mat-table "Product Title Sorted by Title ascending Next Occurrence Total Scheduled Active …" at bounding box center [708, 258] width 896 height 45
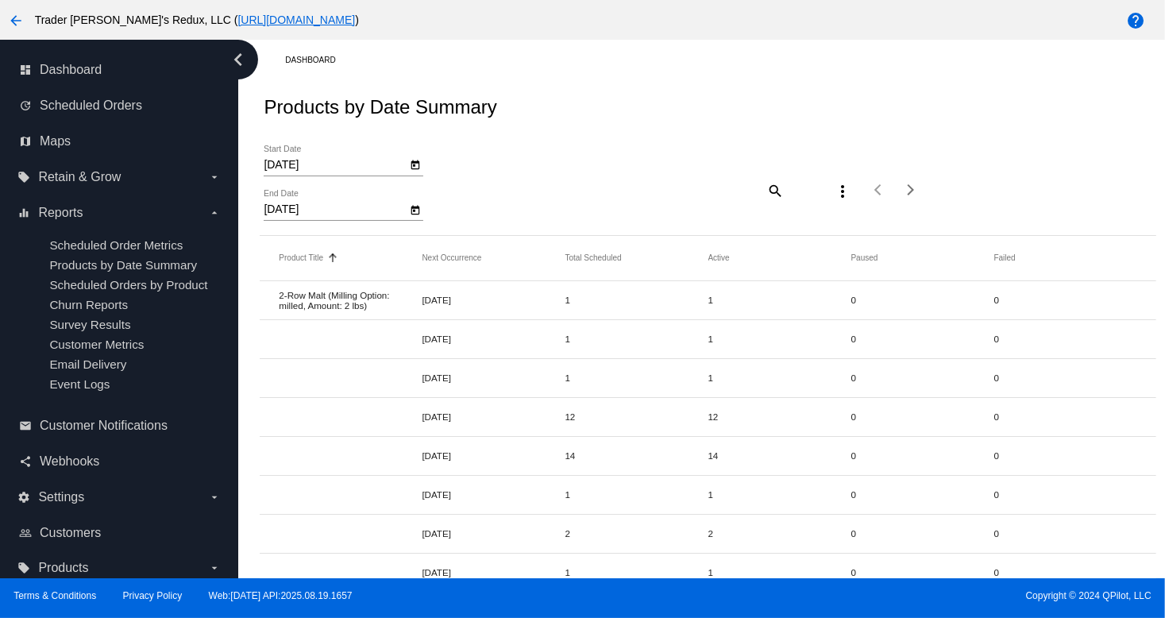
drag, startPoint x: 32, startPoint y: 616, endPoint x: 83, endPoint y: 616, distance: 50.8
click at [52, 616] on div "Terms & Conditions Privacy Policy Web:[DATE] API:2025.08.19.1657 Copyright © 20…" at bounding box center [582, 598] width 1165 height 40
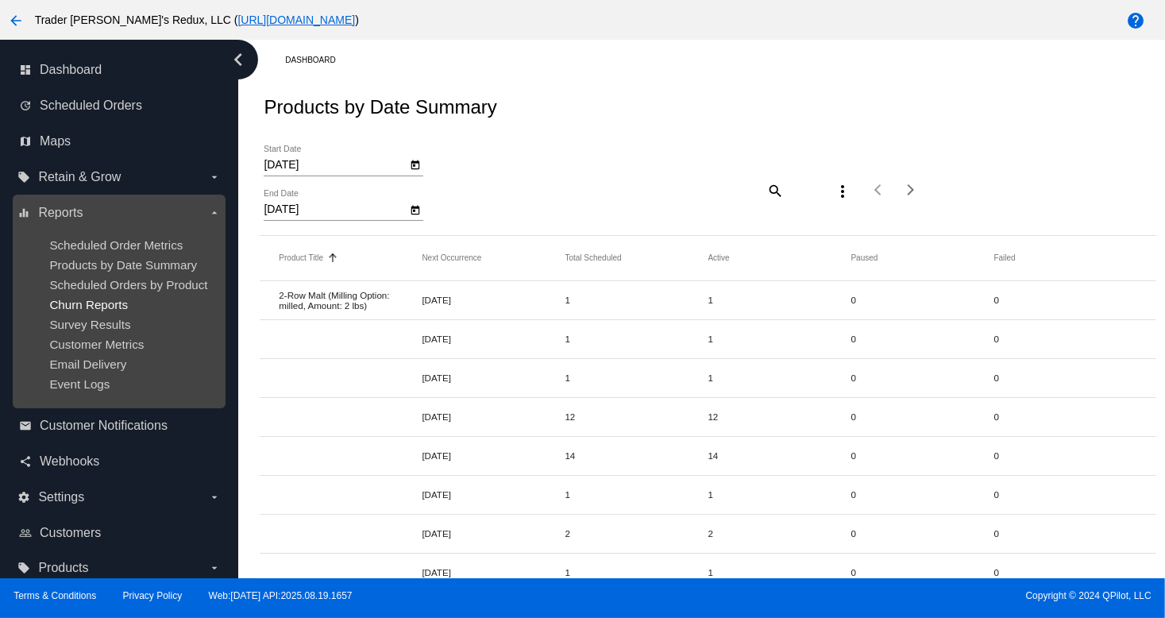
click at [92, 299] on span "Churn Reports" at bounding box center [88, 305] width 79 height 14
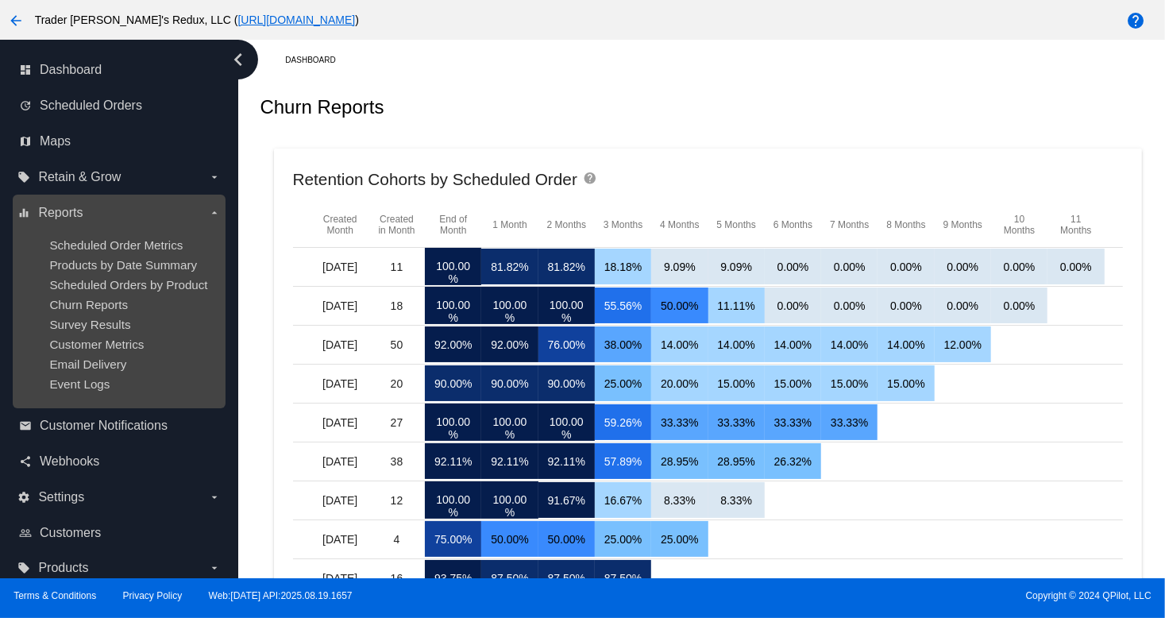
click at [195, 294] on ul "Scheduled Order Metrics Products by Date Summary Scheduled Orders by Product Ch…" at bounding box center [118, 315] width 203 height 178
click at [186, 266] on span "Products by Date Summary" at bounding box center [123, 265] width 148 height 14
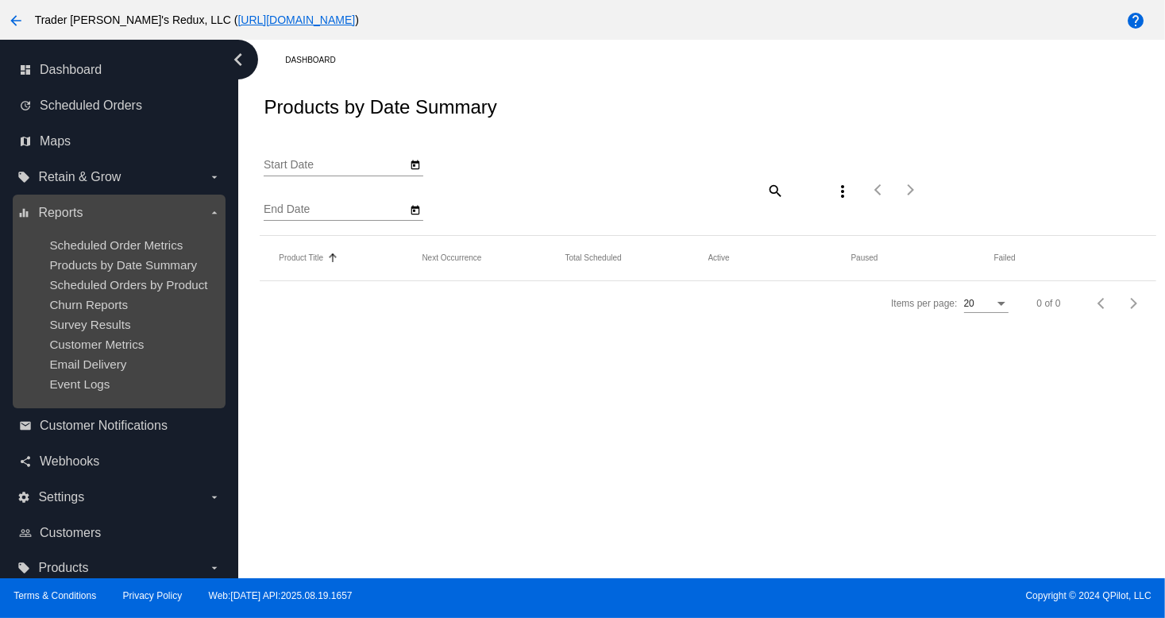
click at [175, 227] on ul "Scheduled Order Metrics Products by Date Summary Scheduled Orders by Product Ch…" at bounding box center [118, 315] width 203 height 178
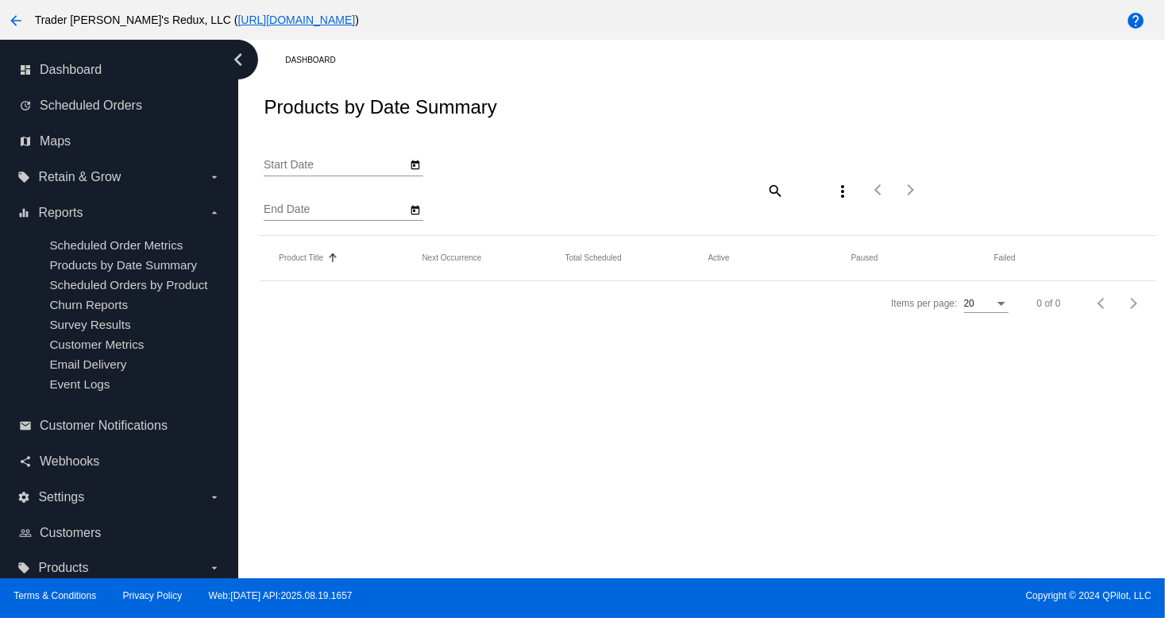
type input "[DATE]"
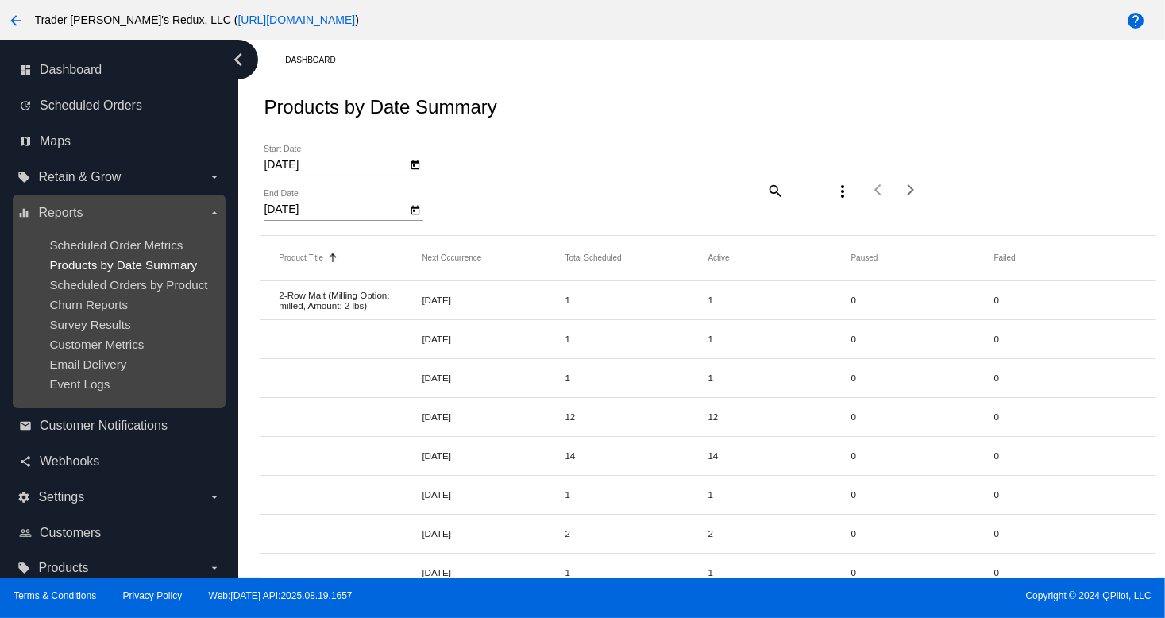
click at [124, 268] on span "Products by Date Summary" at bounding box center [123, 265] width 148 height 14
click at [121, 249] on span "Scheduled Order Metrics" at bounding box center [115, 245] width 133 height 14
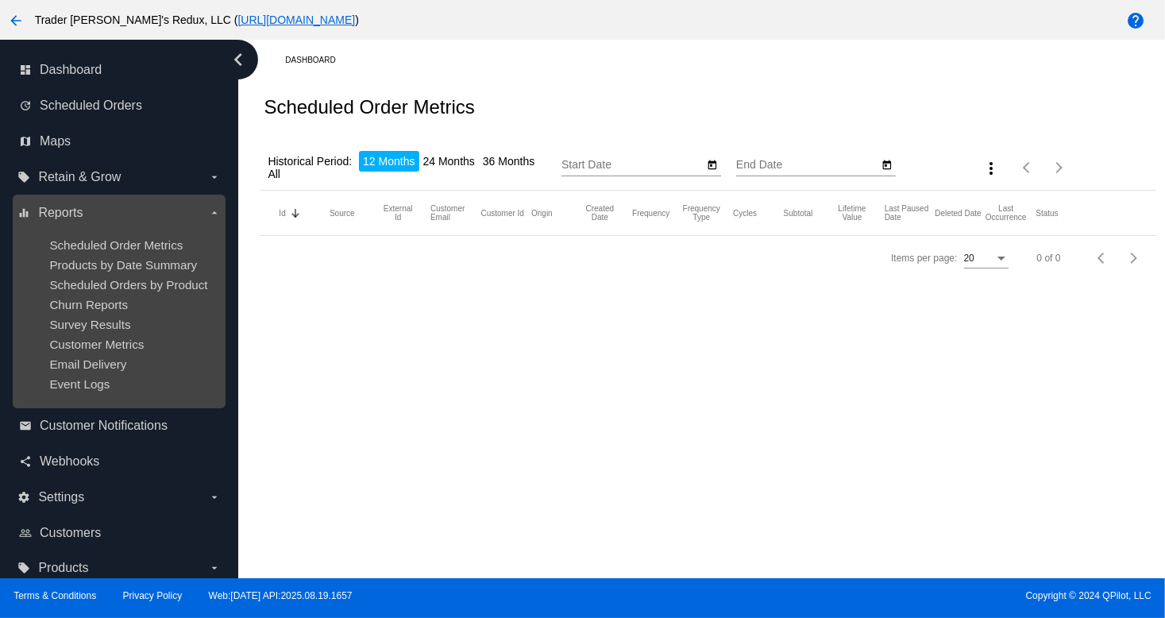
click at [122, 274] on ul "Scheduled Order Metrics Products by Date Summary Scheduled Orders by Product Ch…" at bounding box center [118, 315] width 203 height 178
type input "[DATE]"
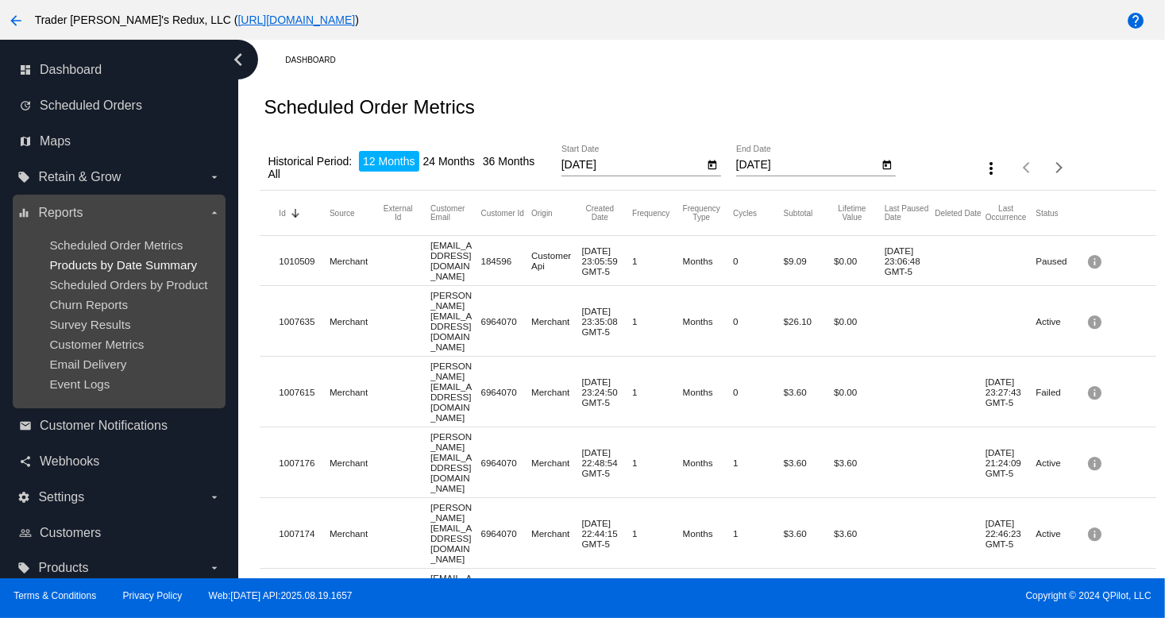
click at [110, 267] on span "Products by Date Summary" at bounding box center [123, 265] width 148 height 14
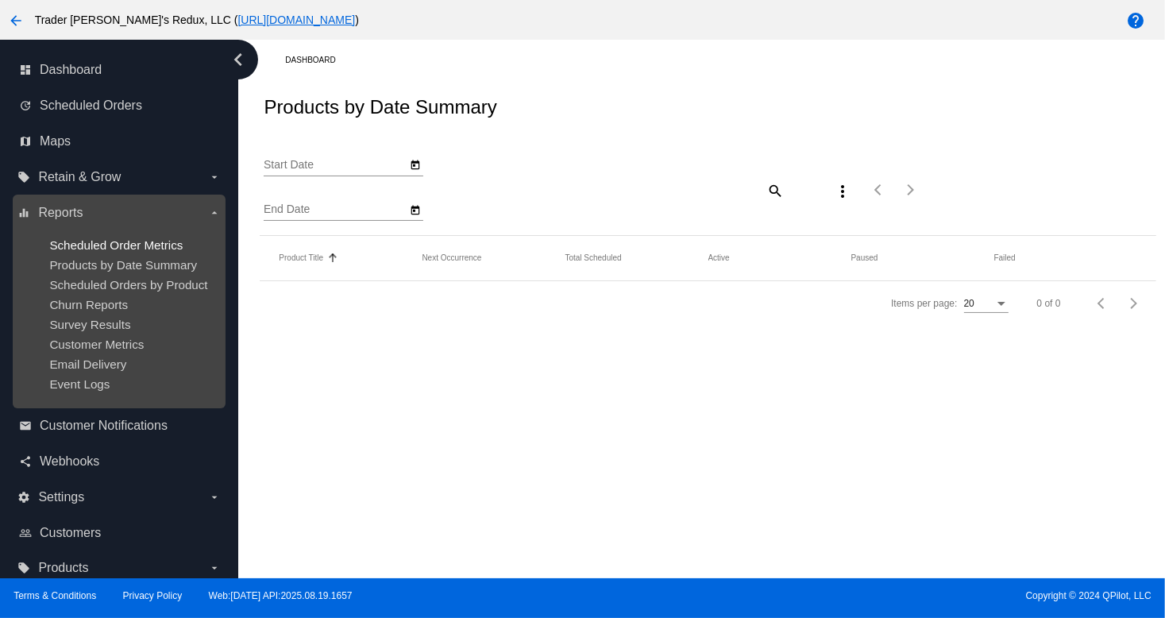
click at [111, 238] on span "Scheduled Order Metrics" at bounding box center [115, 245] width 133 height 14
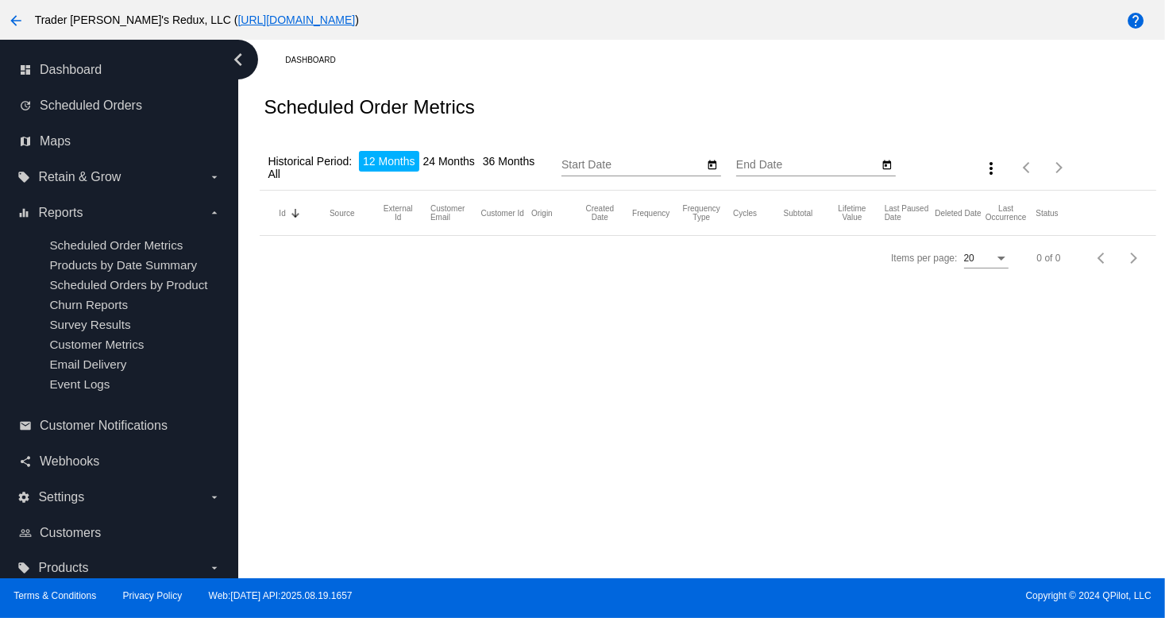
type input "[DATE]"
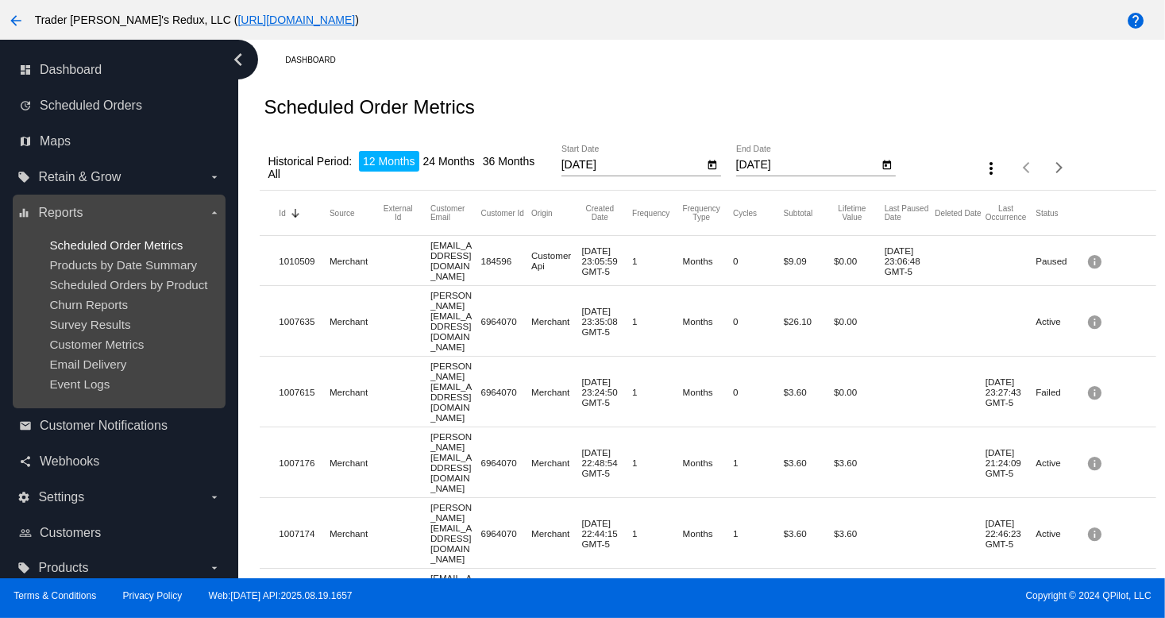
click at [112, 242] on span "Scheduled Order Metrics" at bounding box center [115, 245] width 133 height 14
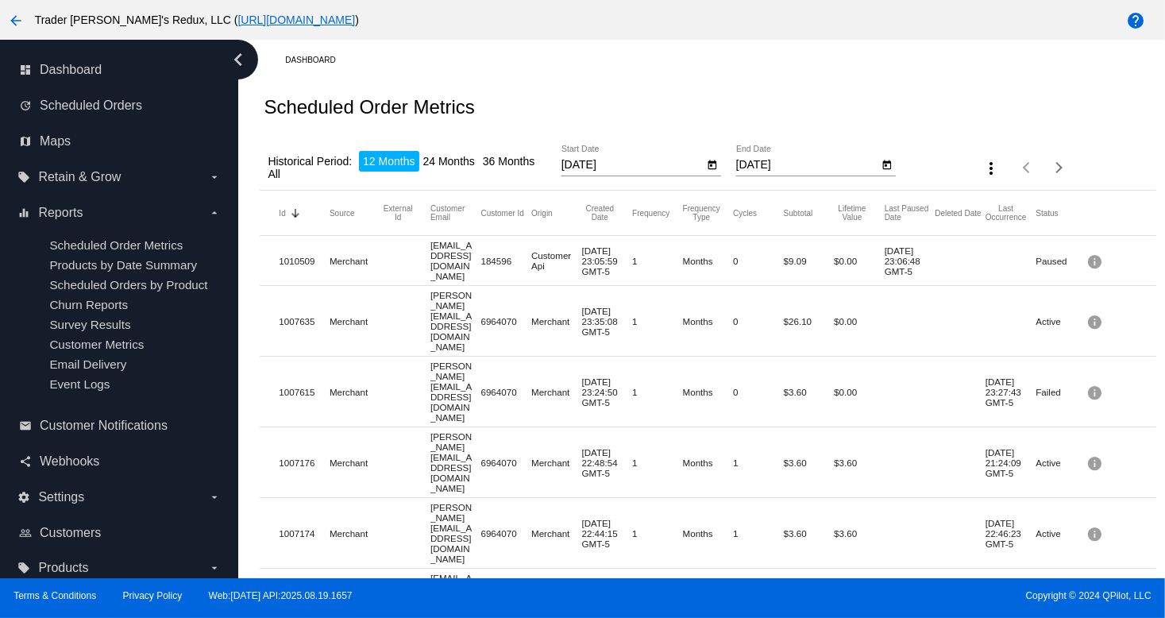
drag, startPoint x: 601, startPoint y: 90, endPoint x: 553, endPoint y: 110, distance: 51.6
click at [601, 89] on div "Scheduled Order Metrics" at bounding box center [708, 107] width 896 height 54
click at [435, 159] on li "24 Months" at bounding box center [449, 161] width 60 height 21
type input "[DATE]"
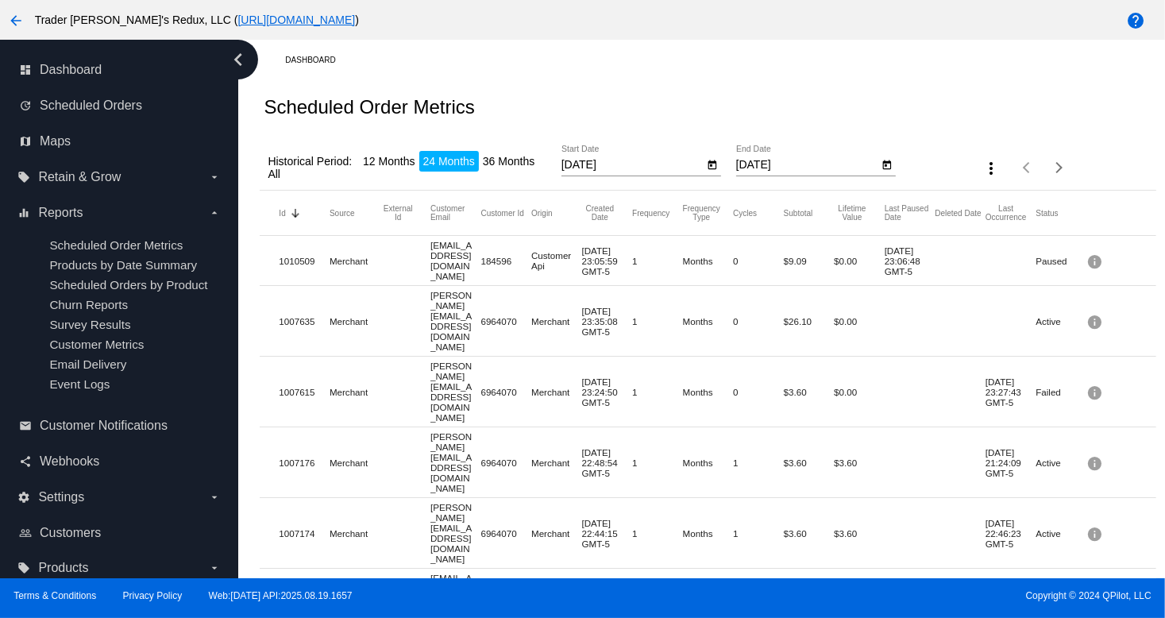
drag, startPoint x: 533, startPoint y: 71, endPoint x: 483, endPoint y: 95, distance: 55.8
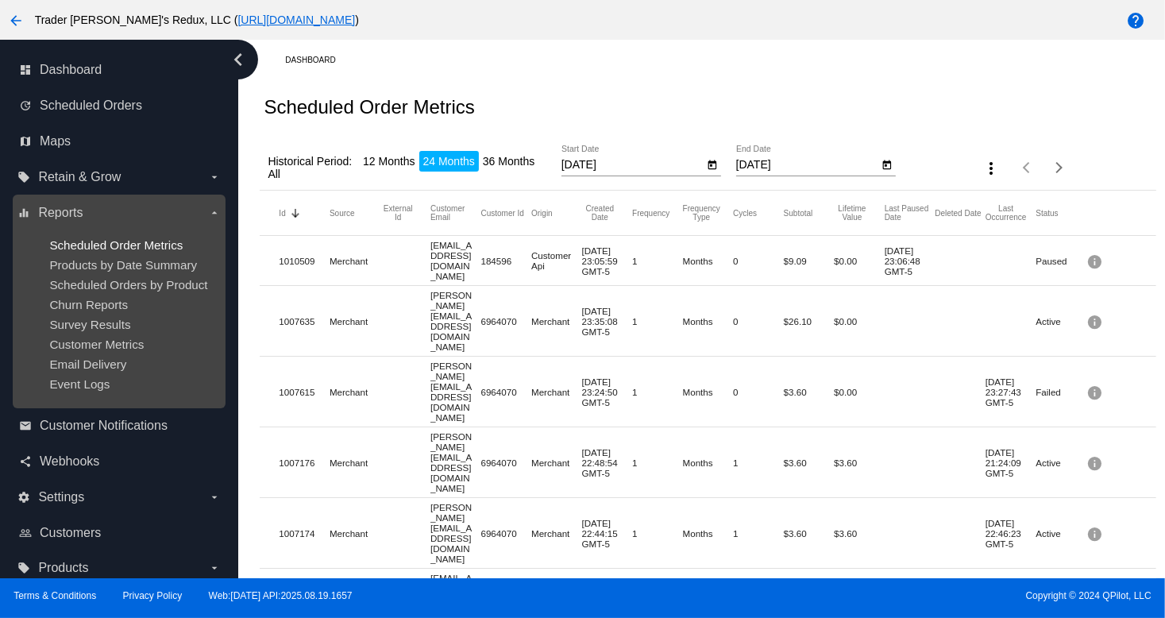
drag, startPoint x: 112, startPoint y: 249, endPoint x: 129, endPoint y: 236, distance: 21.0
click at [114, 247] on span "Scheduled Order Metrics" at bounding box center [115, 245] width 133 height 14
click at [172, 305] on div "Churn Reports" at bounding box center [131, 305] width 164 height 14
click at [163, 292] on span "Scheduled Orders by Product" at bounding box center [128, 285] width 158 height 14
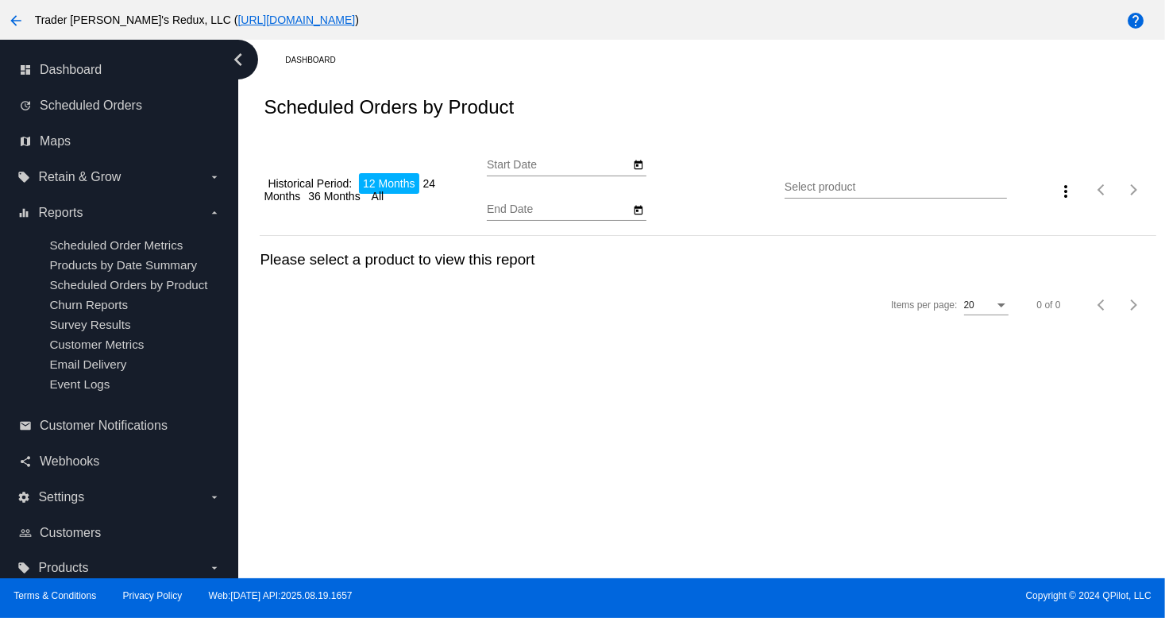
type input "[DATE]"
click at [747, 463] on div "Dashboard Scheduled Orders by Product Historical Period: 12 Months 24 Months 36…" at bounding box center [701, 309] width 927 height 539
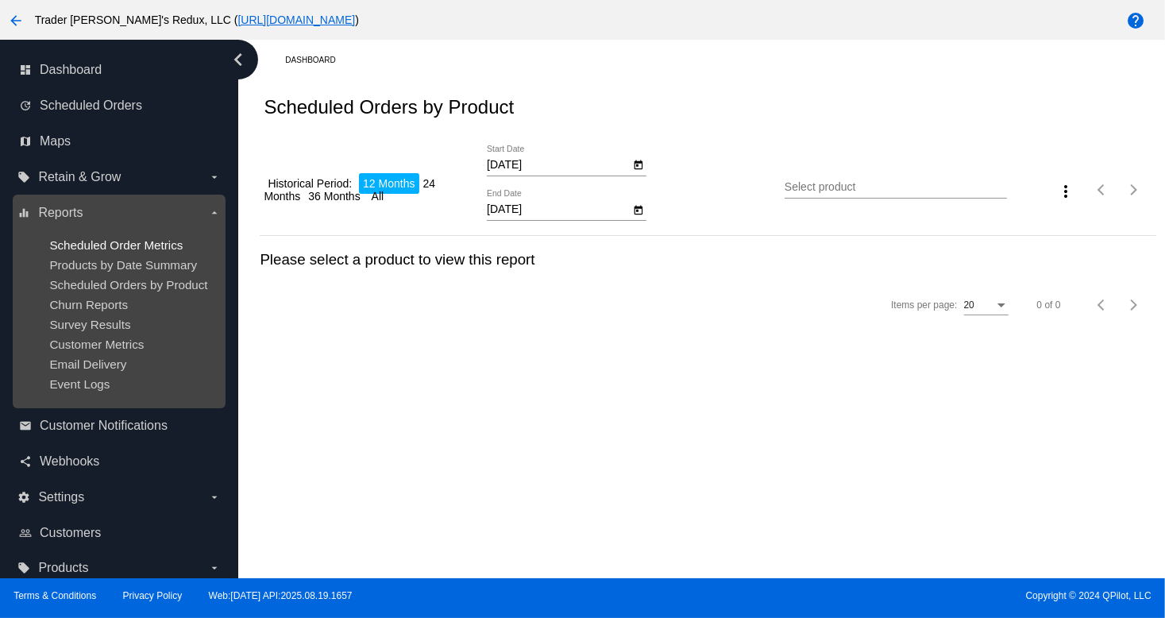
click at [100, 247] on span "Scheduled Order Metrics" at bounding box center [115, 245] width 133 height 14
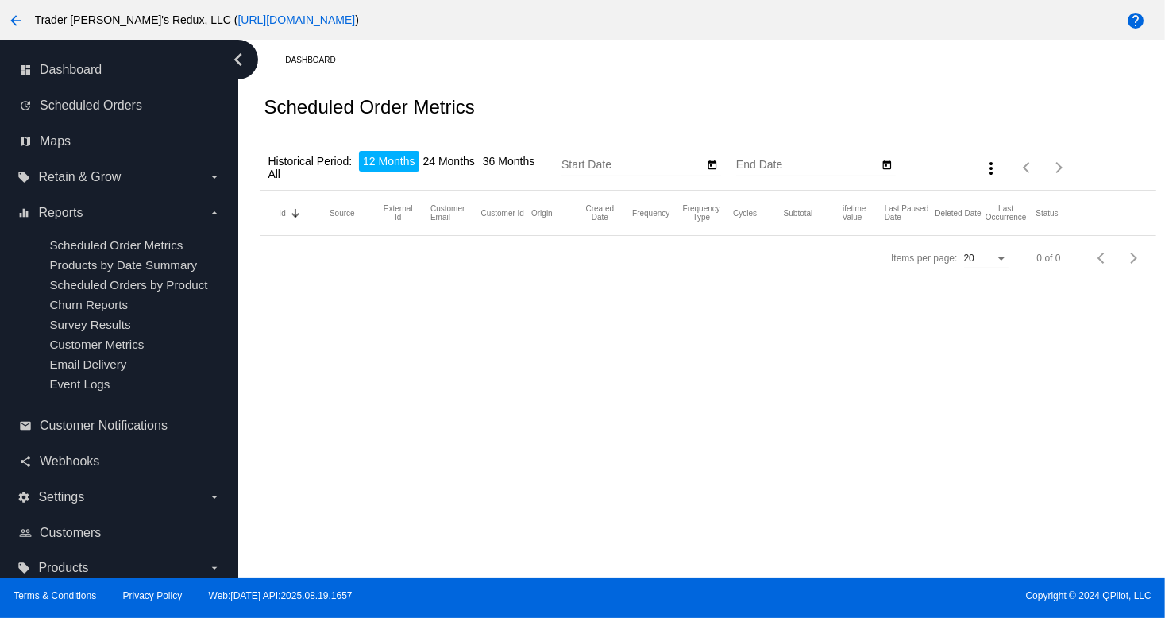
type input "[DATE]"
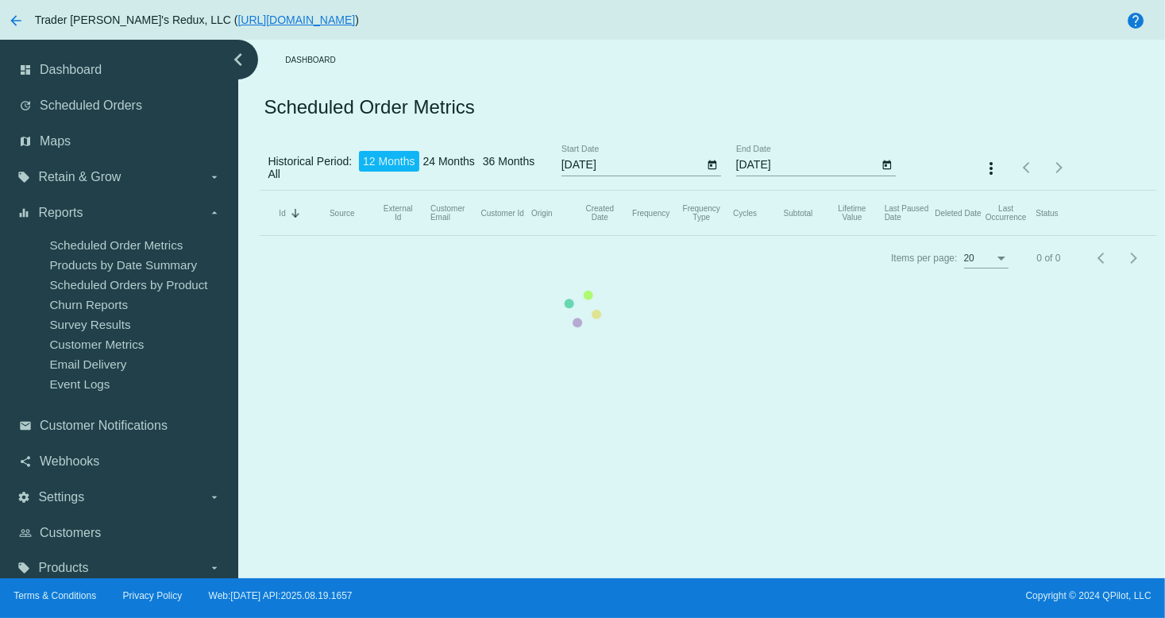
drag, startPoint x: 808, startPoint y: 369, endPoint x: 814, endPoint y: 362, distance: 9.6
click at [808, 236] on mat-table "Id Sorted by Id descending Source External Id Customer Email Customer Id Origin…" at bounding box center [708, 213] width 896 height 45
